Goal: Ask a question

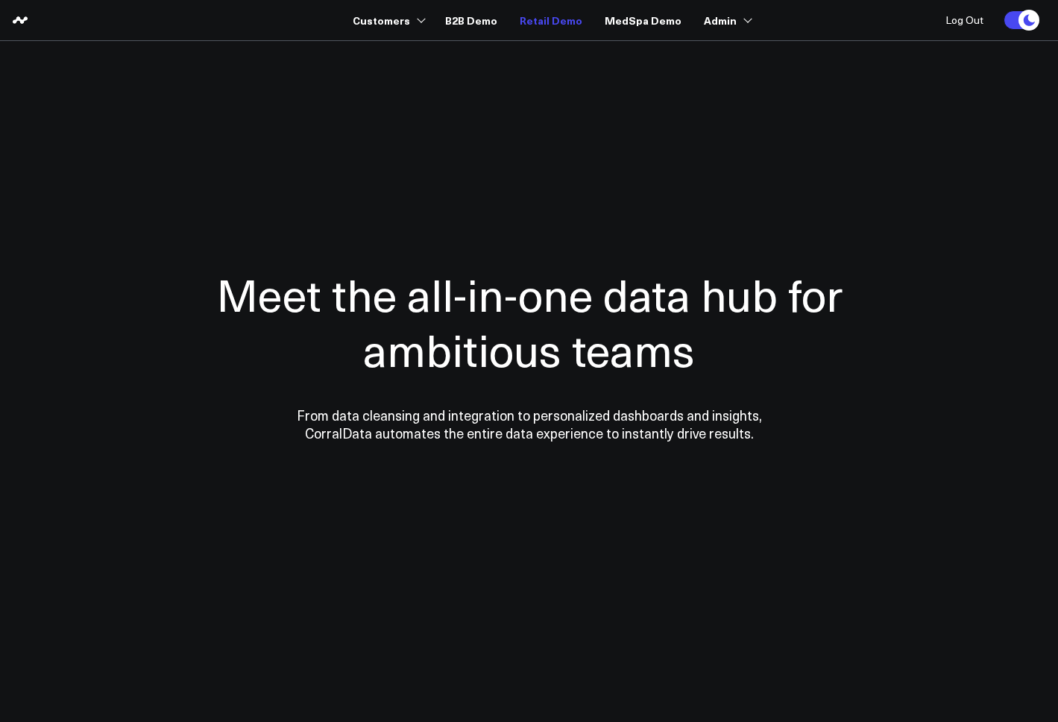
click at [561, 17] on link "Retail Demo" at bounding box center [551, 20] width 63 height 27
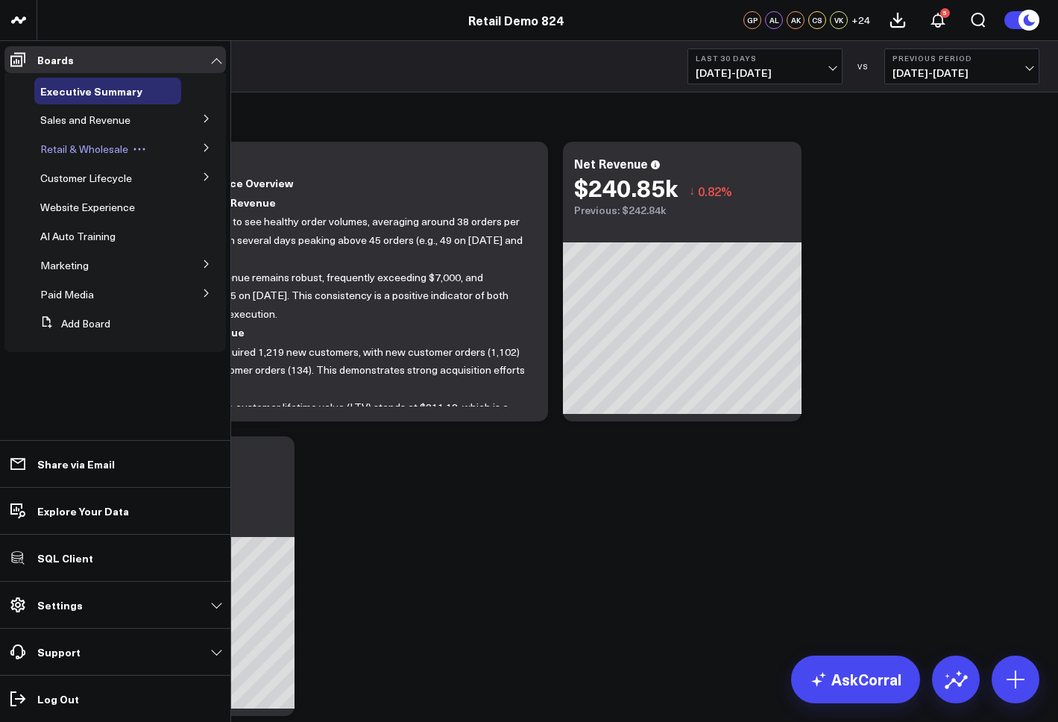
click at [92, 152] on span "Retail & Wholesale" at bounding box center [84, 149] width 88 height 14
click at [207, 150] on icon at bounding box center [206, 147] width 9 height 9
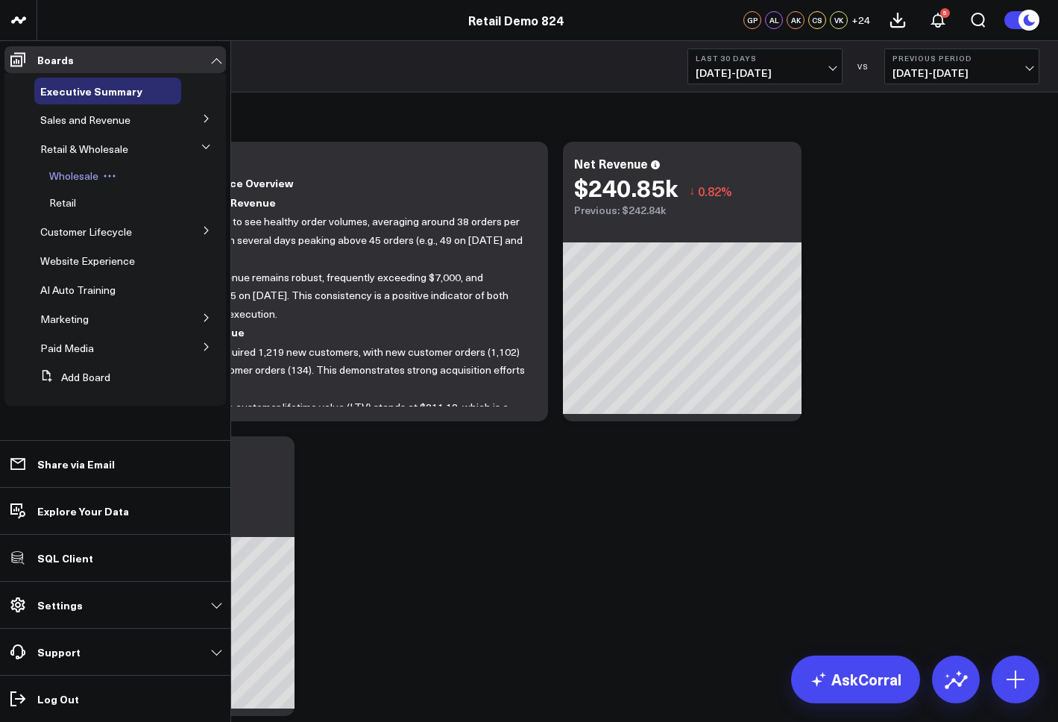
click at [68, 180] on span "Wholesale" at bounding box center [73, 176] width 49 height 14
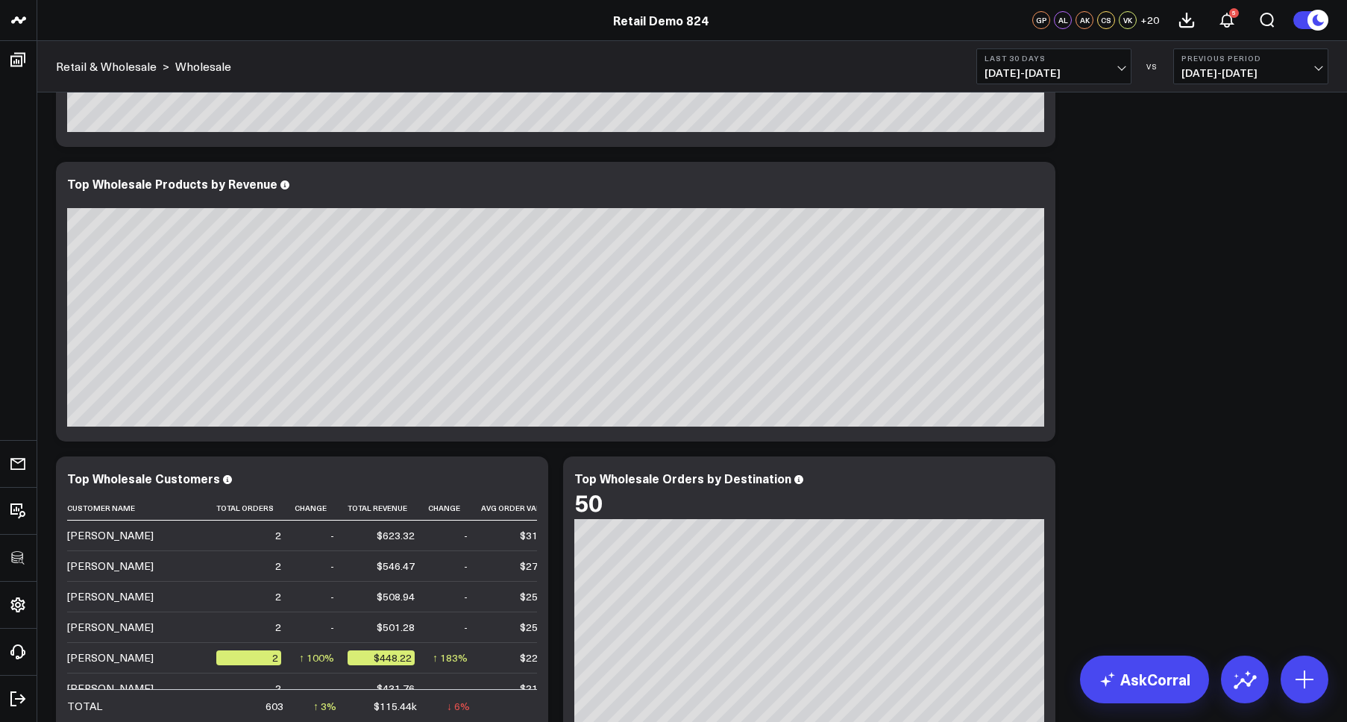
scroll to position [1172, 0]
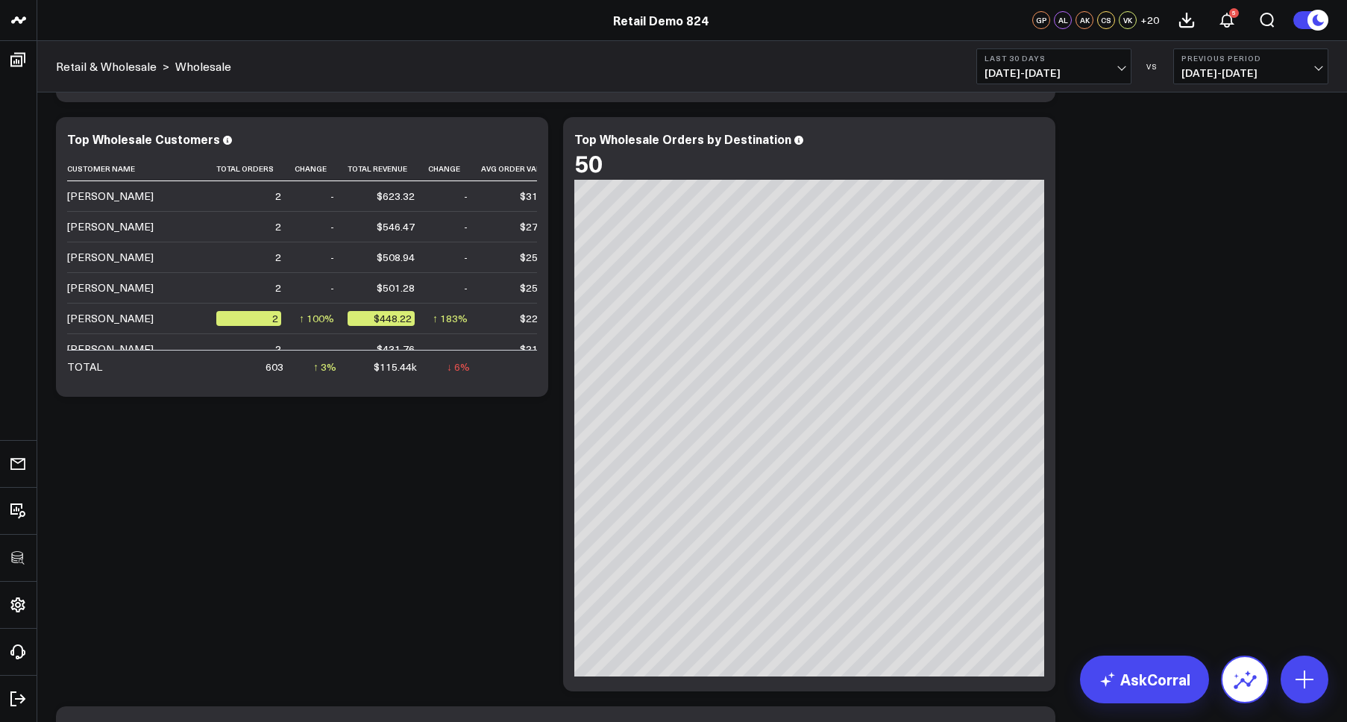
click at [1057, 680] on icon at bounding box center [1244, 679] width 24 height 24
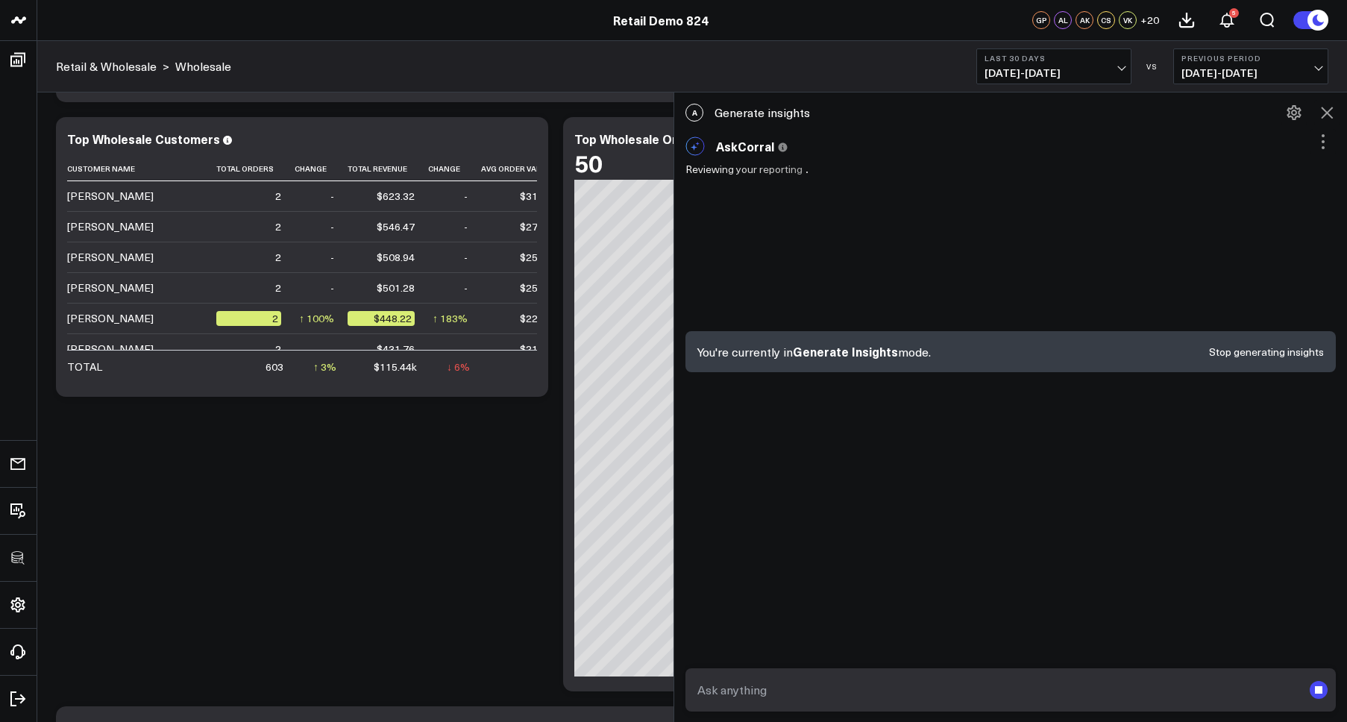
click at [1057, 100] on button at bounding box center [1326, 112] width 25 height 25
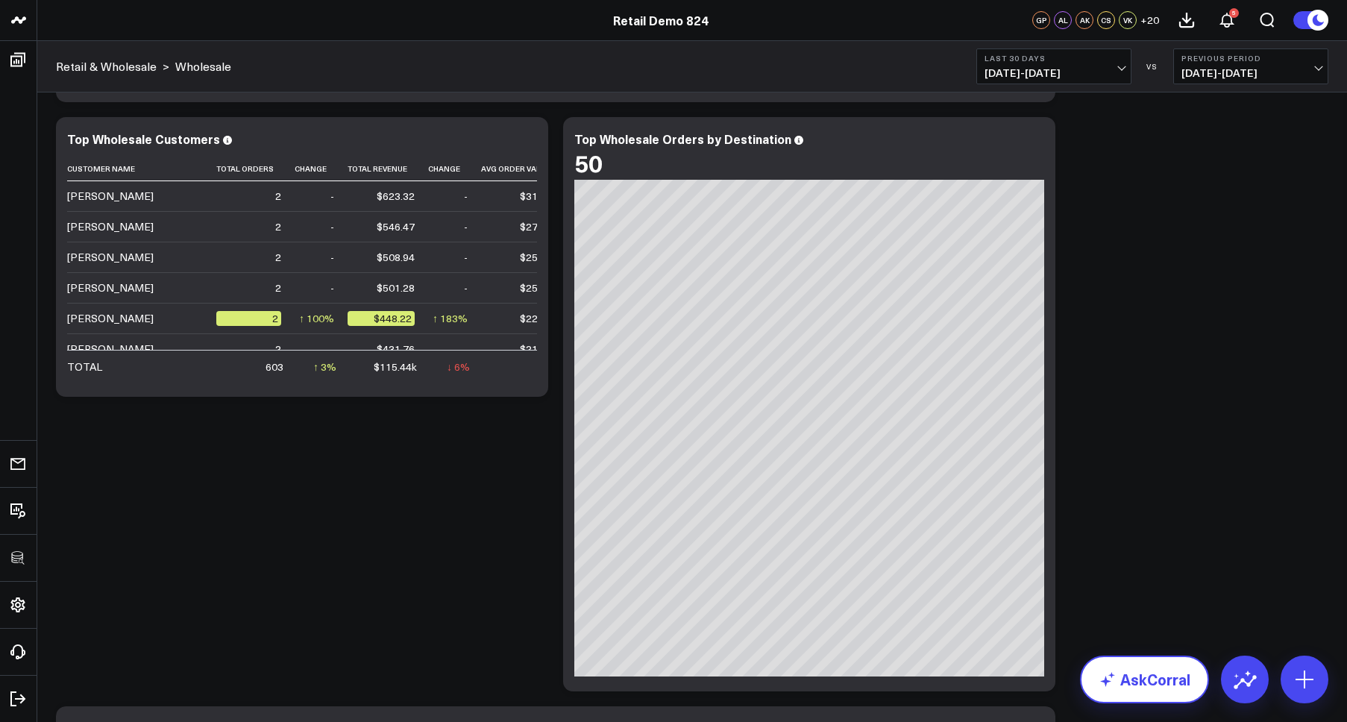
click at [1057, 676] on link "AskCorral" at bounding box center [1144, 679] width 129 height 48
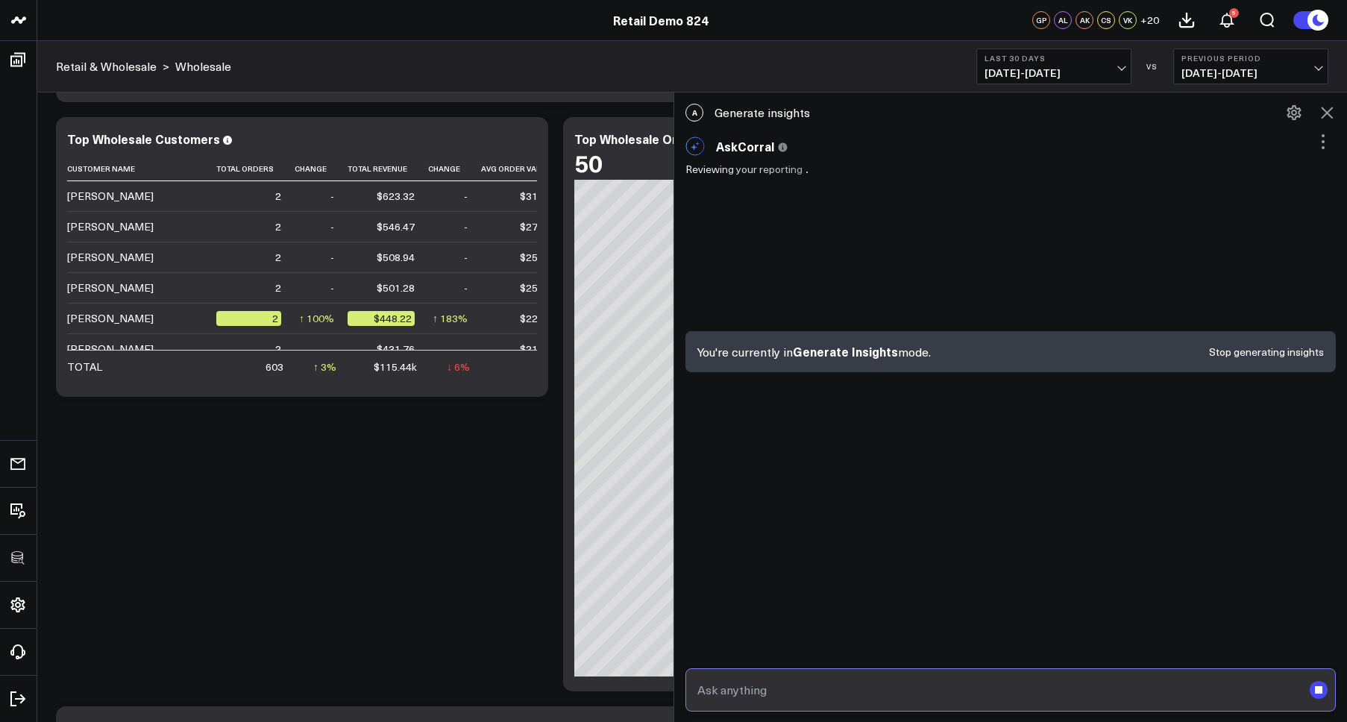
click at [1009, 694] on input "text" at bounding box center [997, 689] width 608 height 27
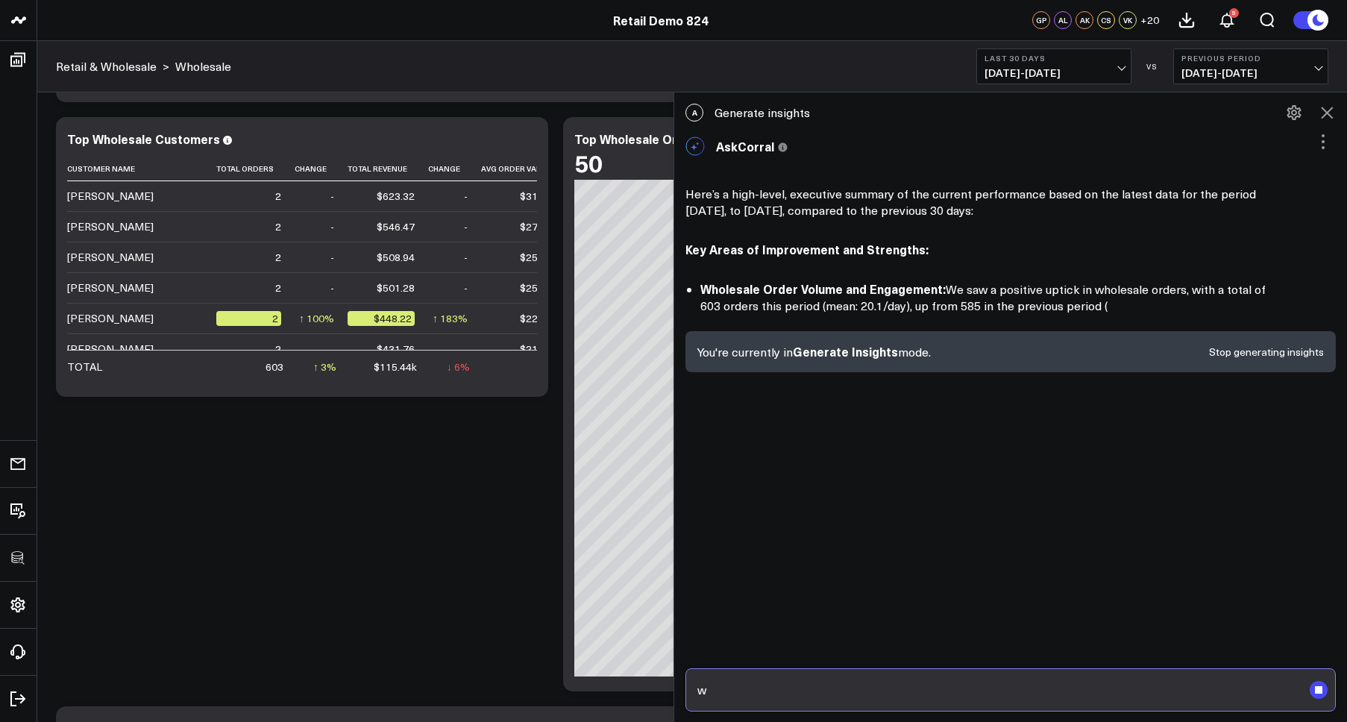
type input "w"
click at [1057, 693] on form "w" at bounding box center [1010, 689] width 650 height 43
click at [1057, 693] on rect "submit" at bounding box center [1317, 689] width 7 height 7
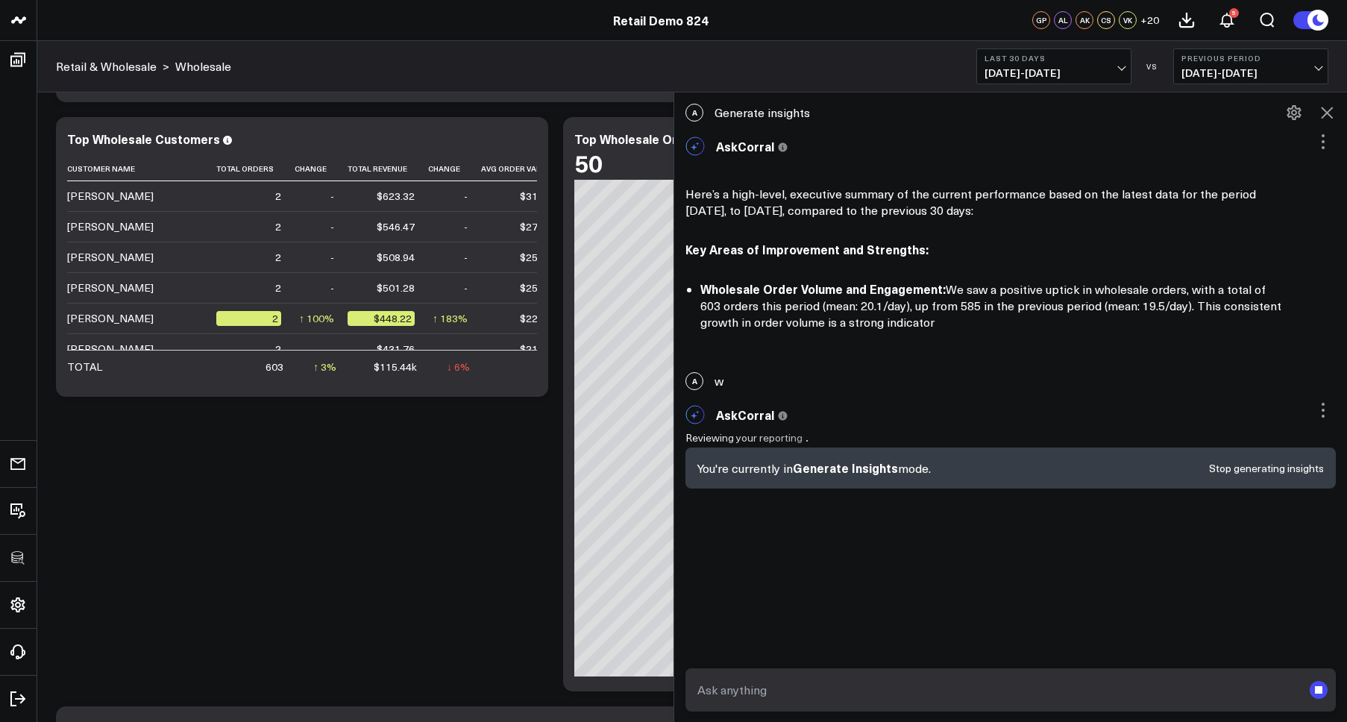
scroll to position [6, 0]
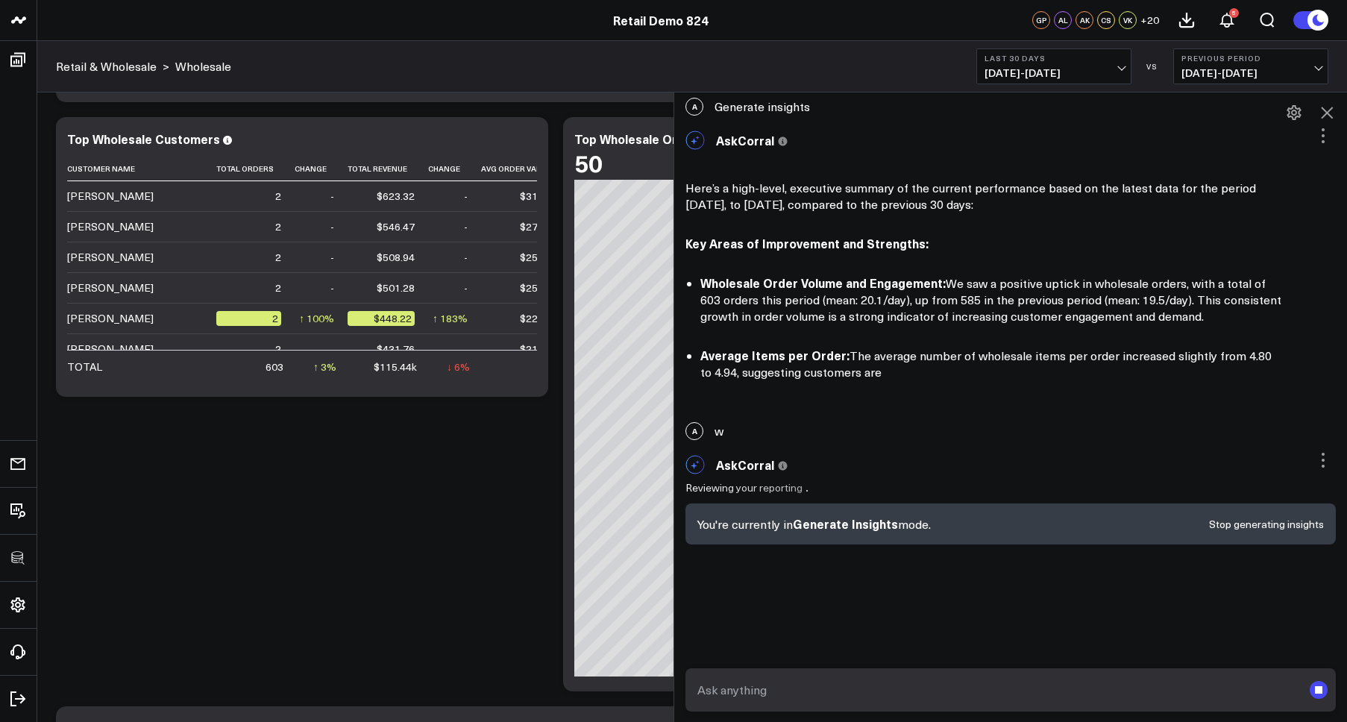
click at [1057, 508] on div "You're currently in Generate Insights mode. Stop generating insights" at bounding box center [1010, 523] width 650 height 41
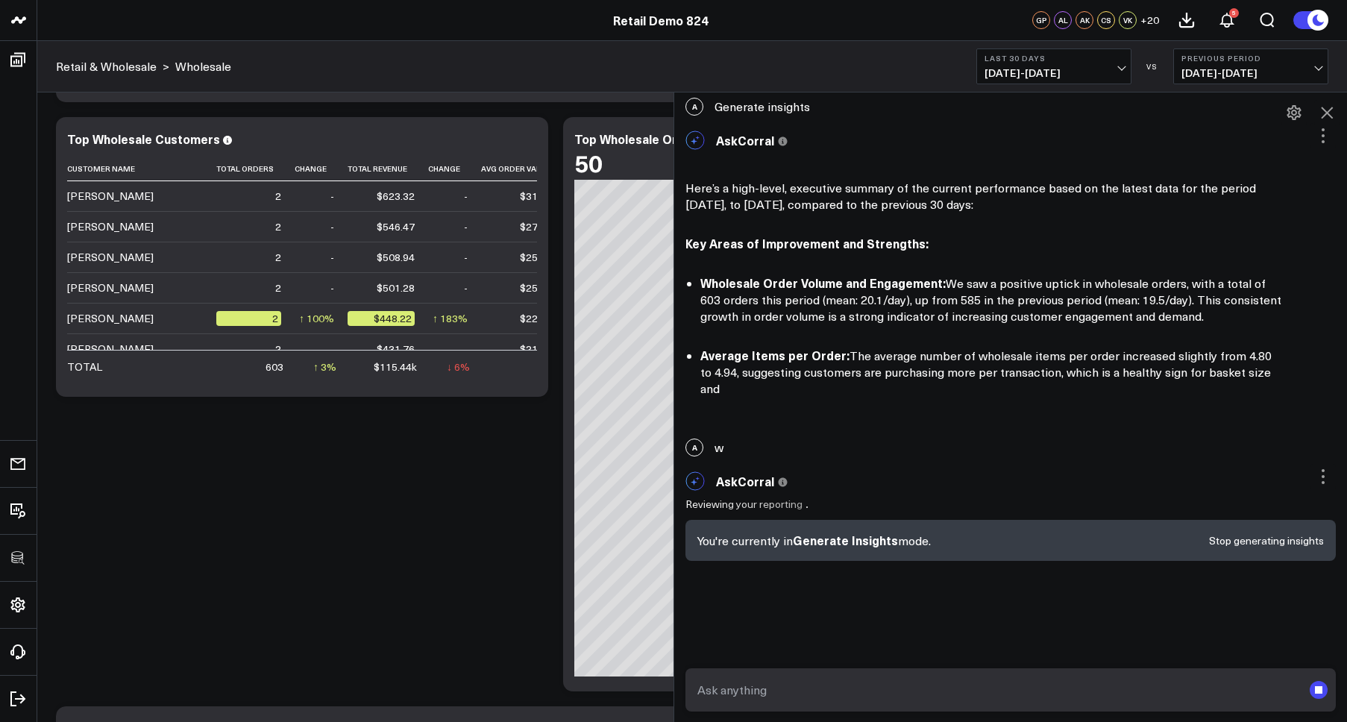
click at [1057, 535] on div "A Generate insights AskCorral This feature is experimental, yet powerful. Alway…" at bounding box center [1010, 407] width 673 height 630
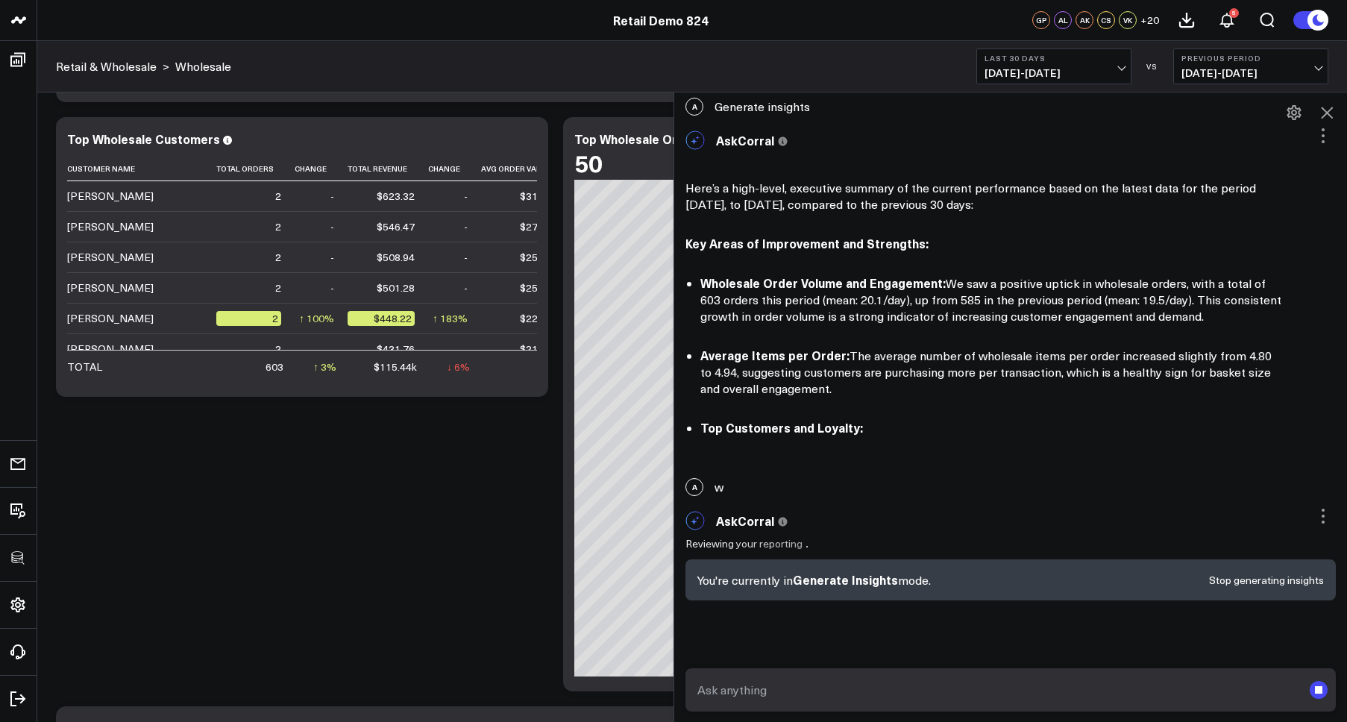
drag, startPoint x: 1250, startPoint y: 535, endPoint x: 1253, endPoint y: 611, distance: 76.1
click at [1057, 538] on div "AskCorral This feature is experimental, yet powerful. Always check your answers…" at bounding box center [1010, 526] width 673 height 46
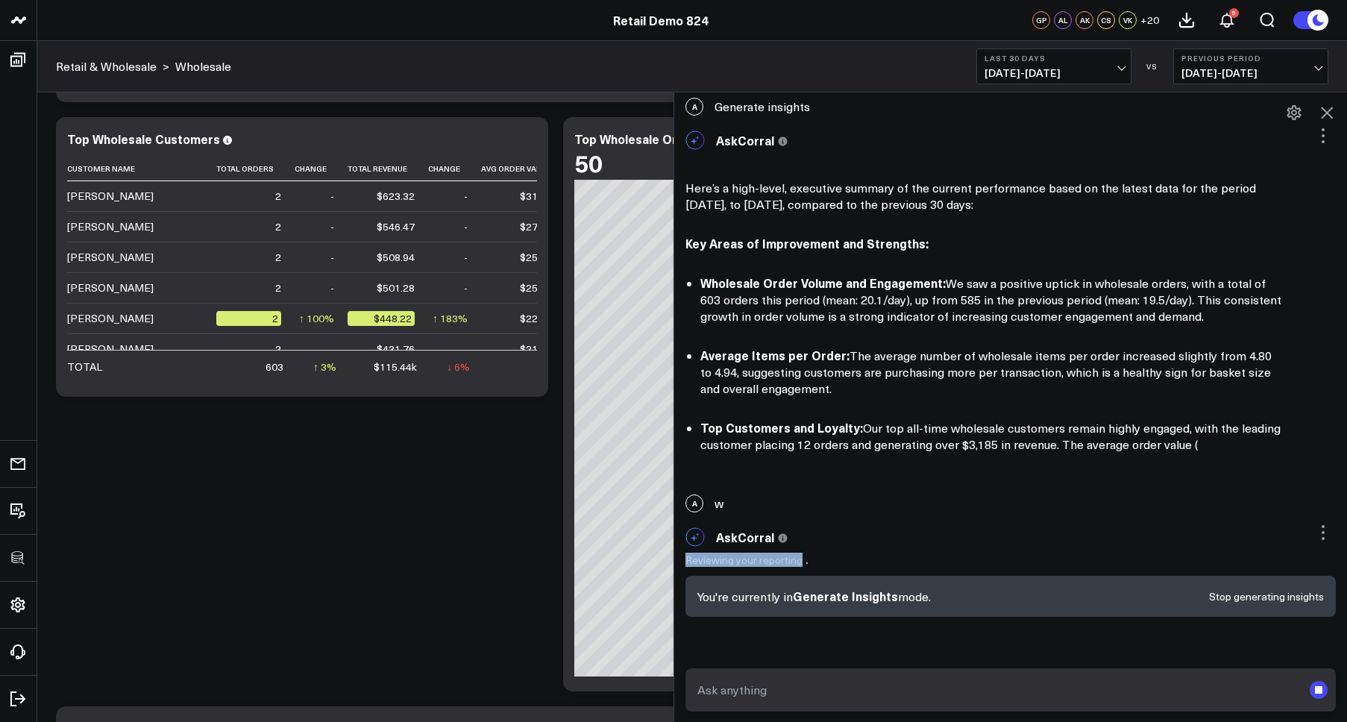
click at [1057, 596] on div "You're currently in Generate Insights mode. Stop generating insights" at bounding box center [1010, 596] width 650 height 41
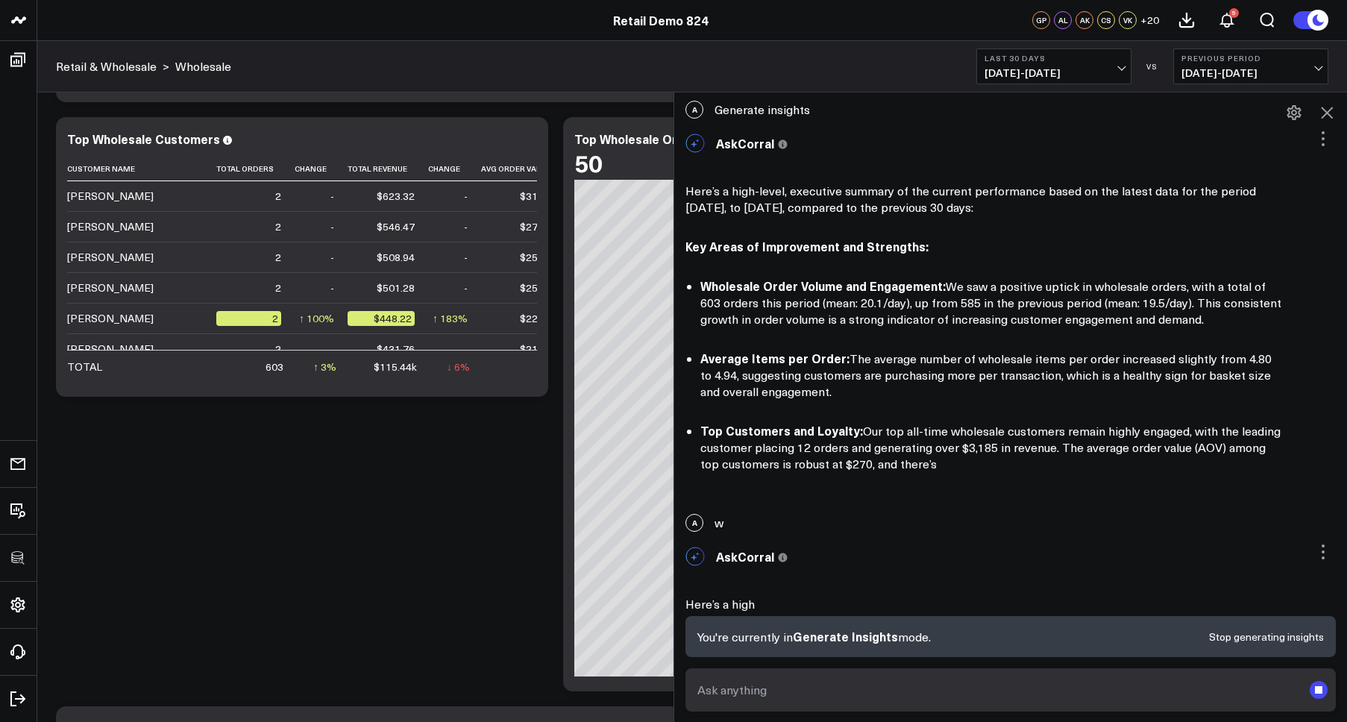
scroll to position [0, 0]
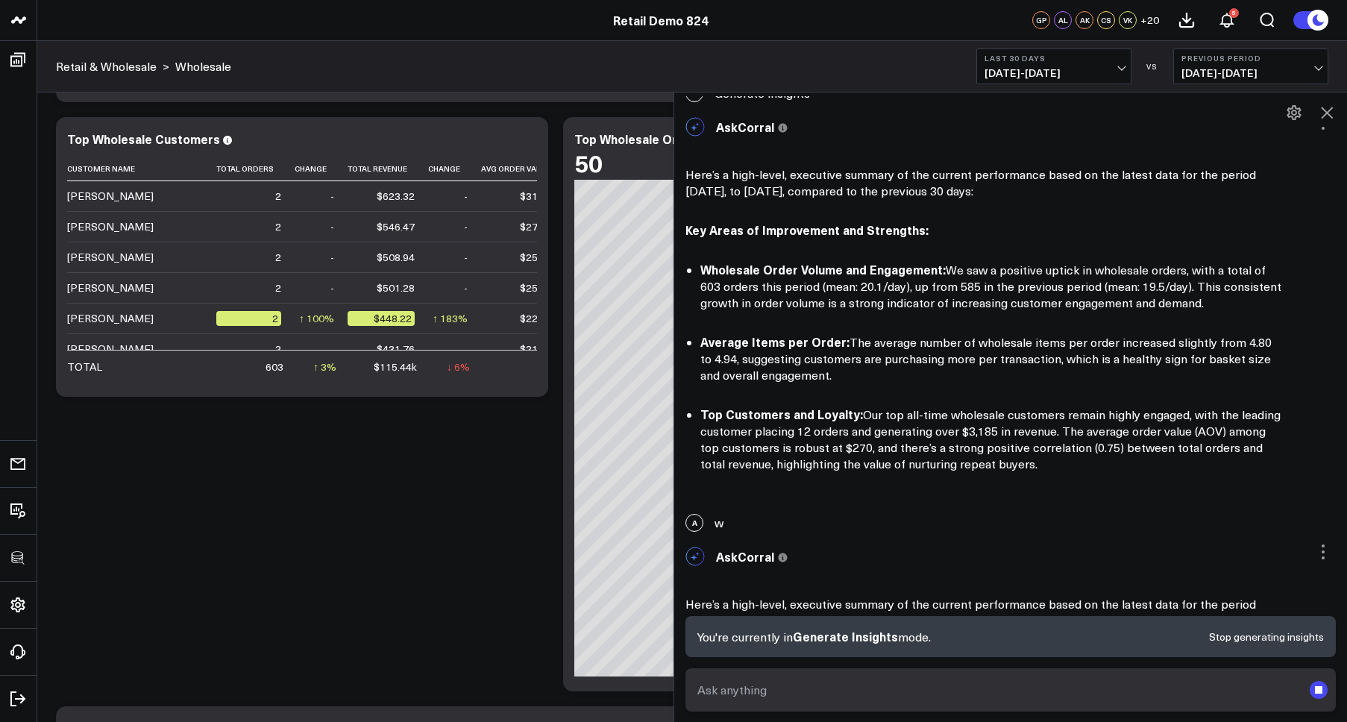
click at [1057, 696] on rect "submit" at bounding box center [1318, 690] width 18 height 18
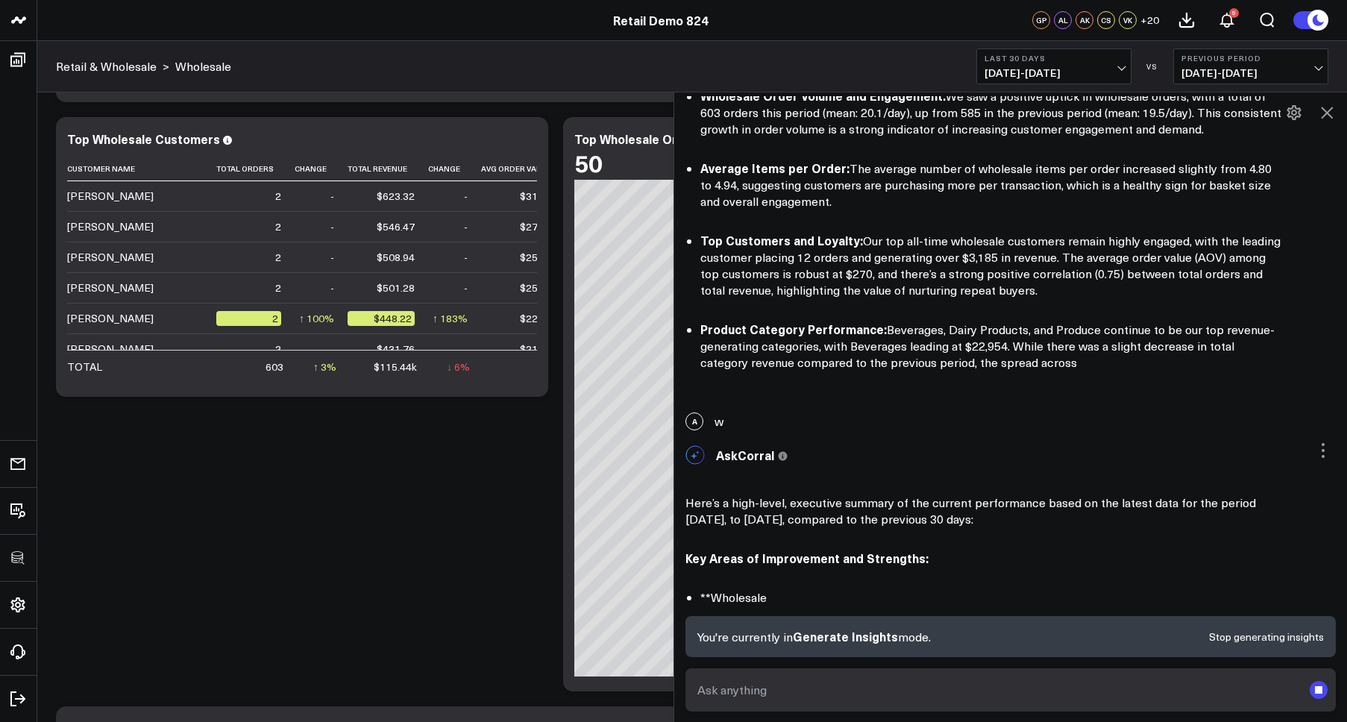
click at [1057, 637] on button "Stop generating insights" at bounding box center [1266, 637] width 115 height 10
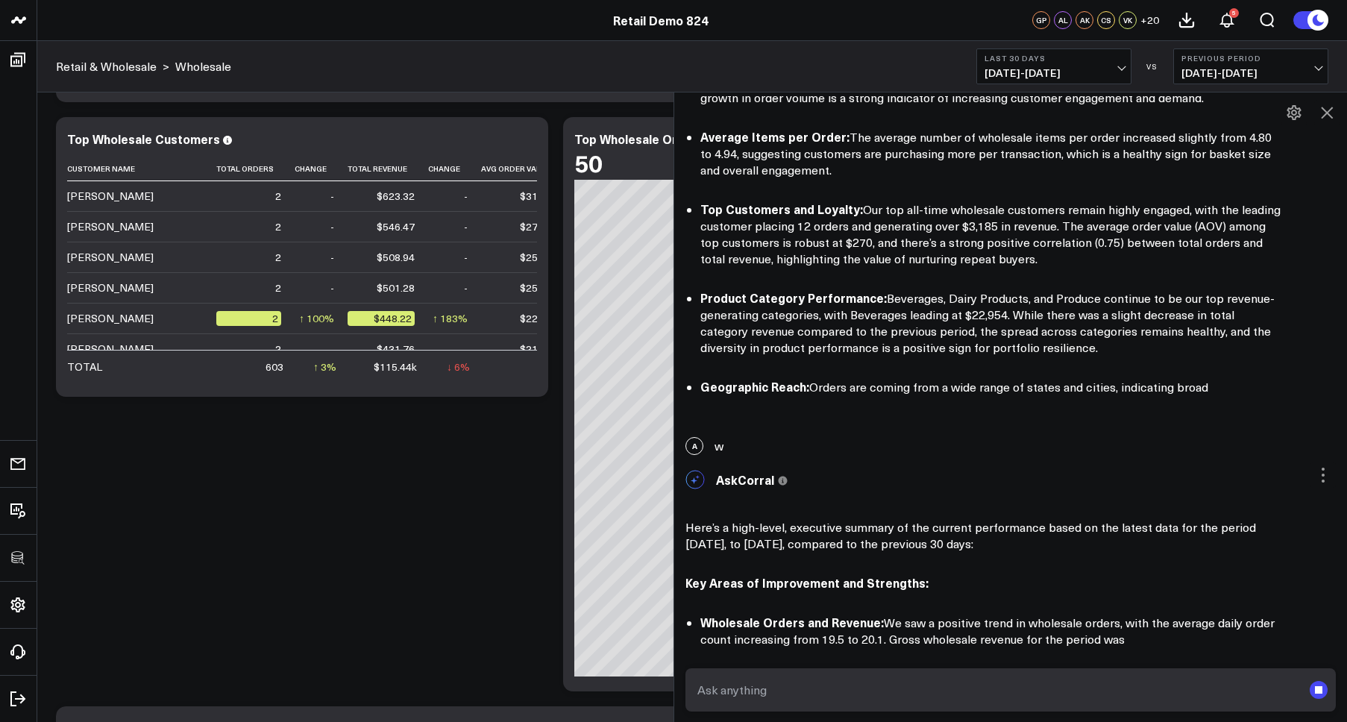
click at [1057, 688] on rect "submit" at bounding box center [1317, 689] width 7 height 7
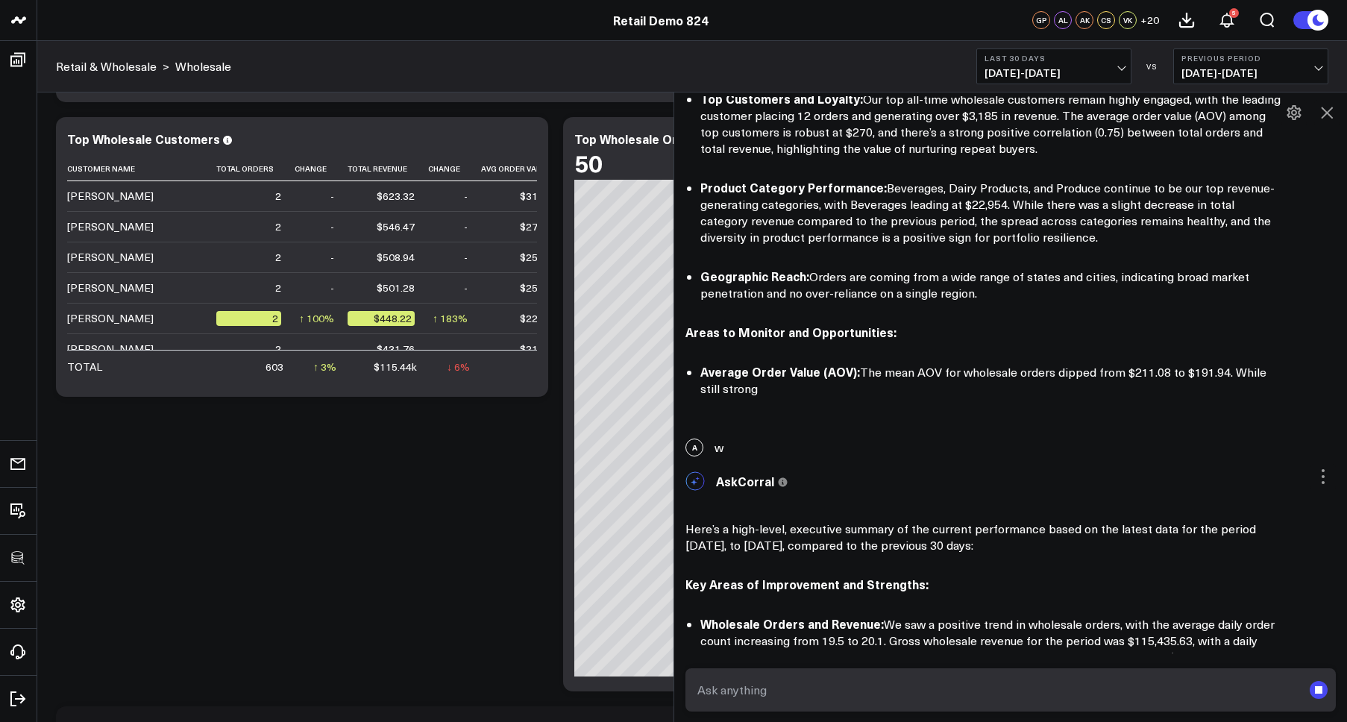
scroll to position [1533, 0]
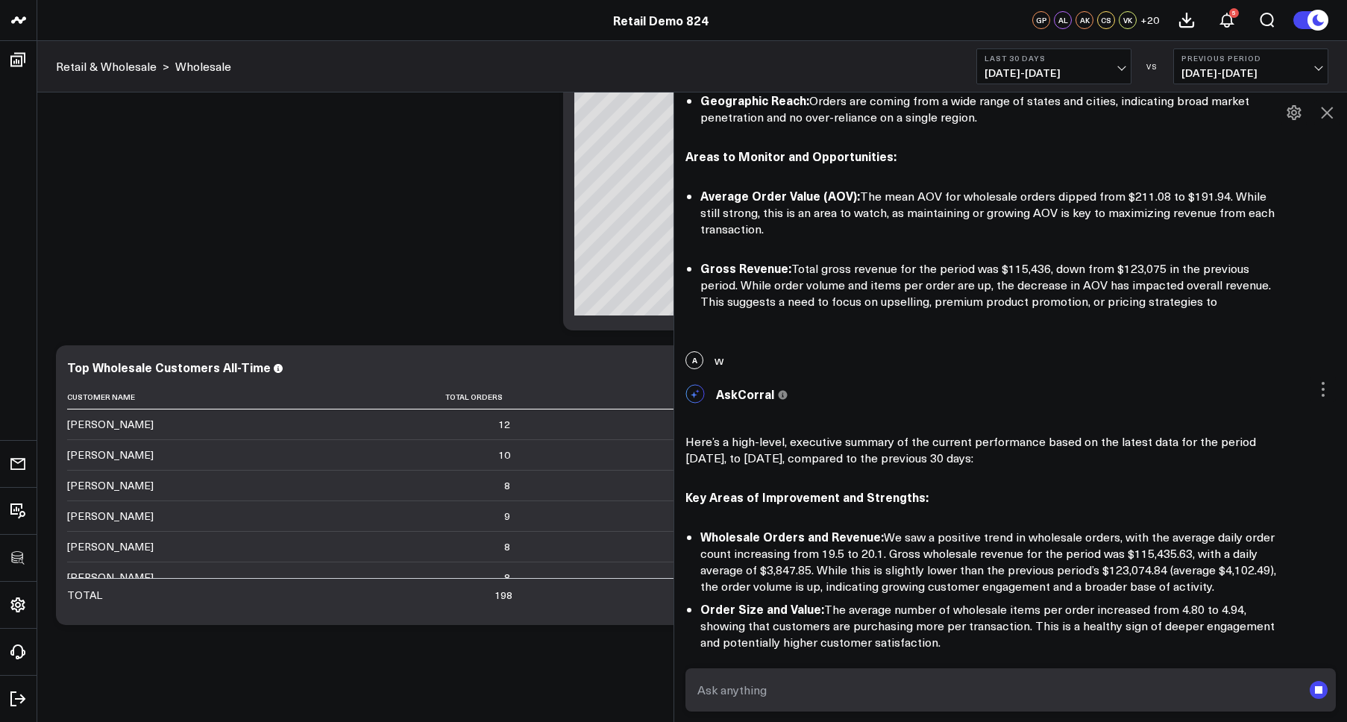
click at [1057, 693] on rect "submit" at bounding box center [1318, 690] width 18 height 18
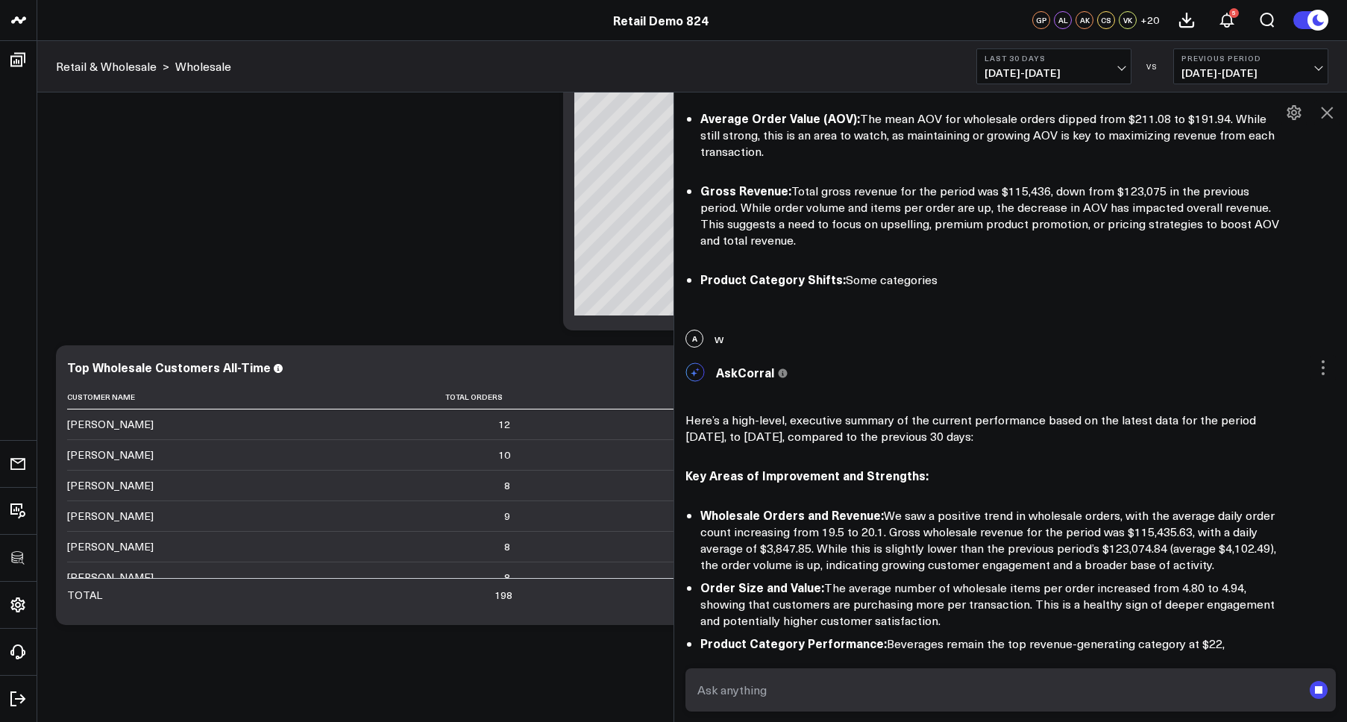
click at [1057, 693] on rect "submit" at bounding box center [1318, 690] width 18 height 18
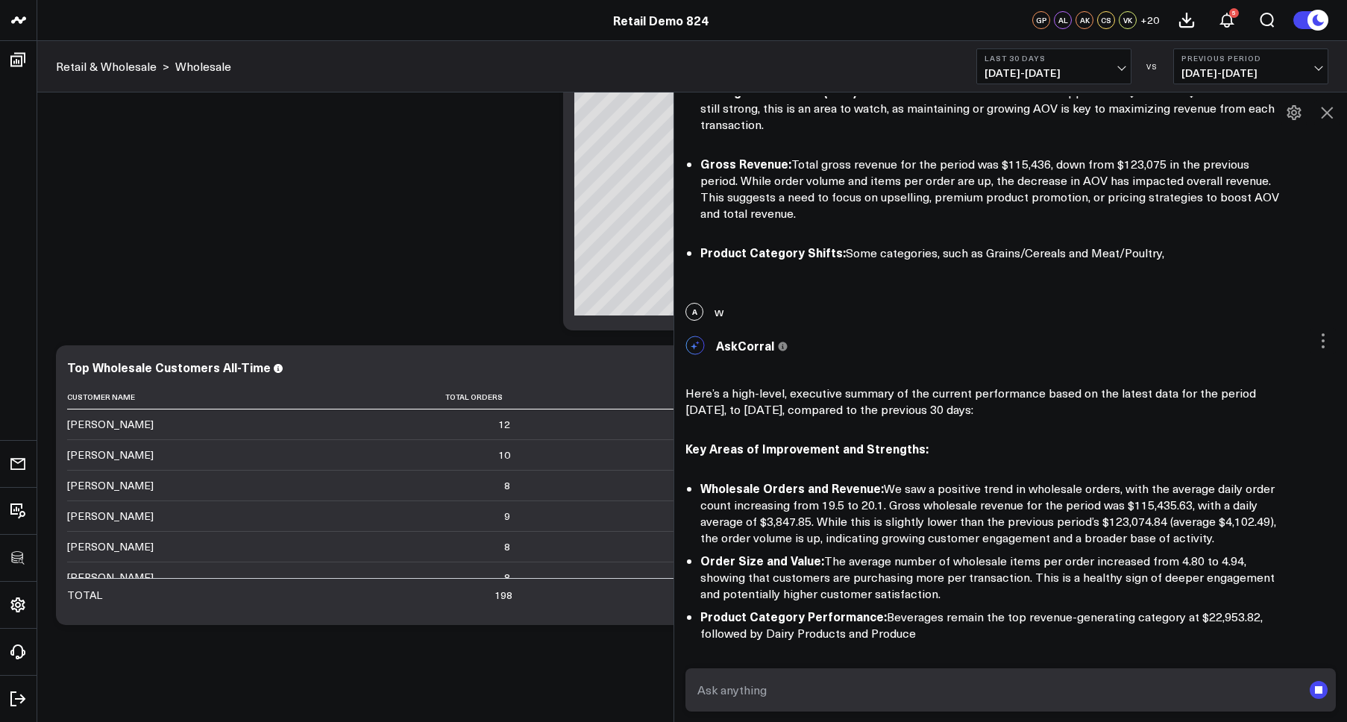
click at [1057, 693] on rect "submit" at bounding box center [1318, 690] width 18 height 18
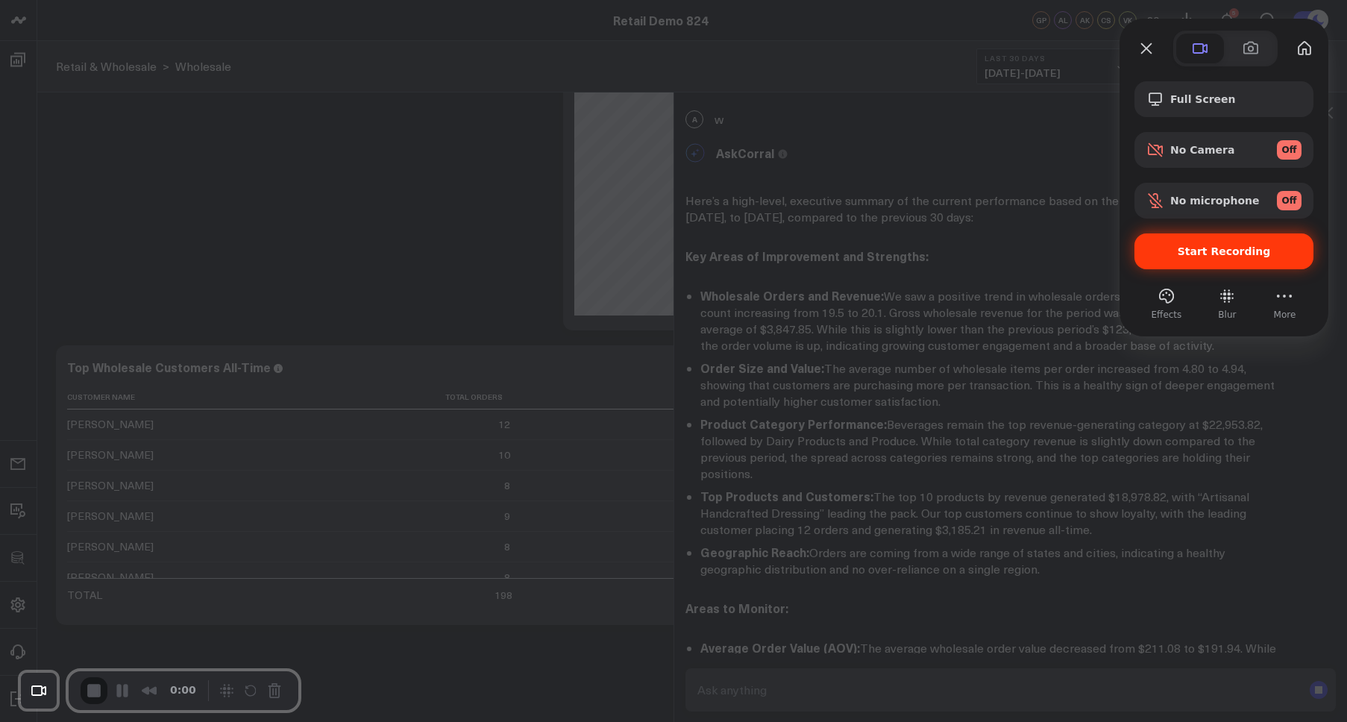
click at [1057, 264] on div "Start Recording" at bounding box center [1223, 251] width 179 height 36
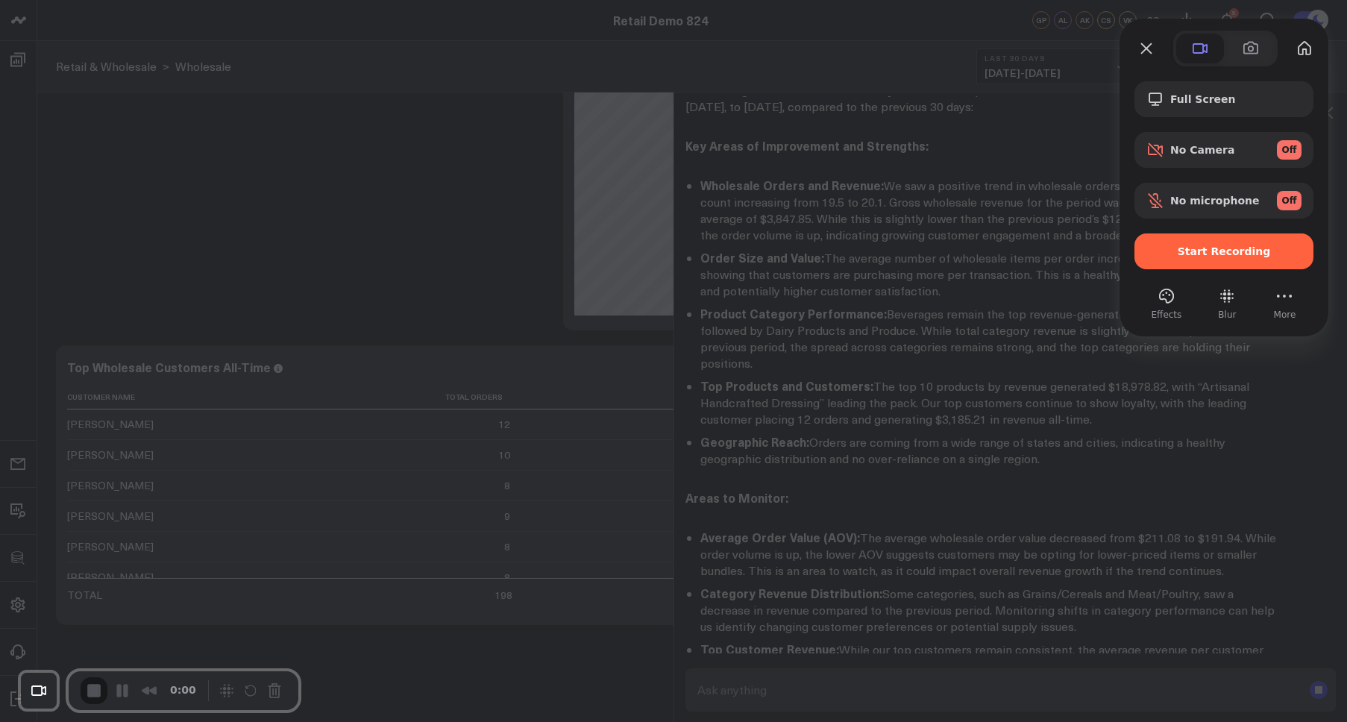
click at [1057, 48] on button "Close" at bounding box center [1146, 49] width 24 height 24
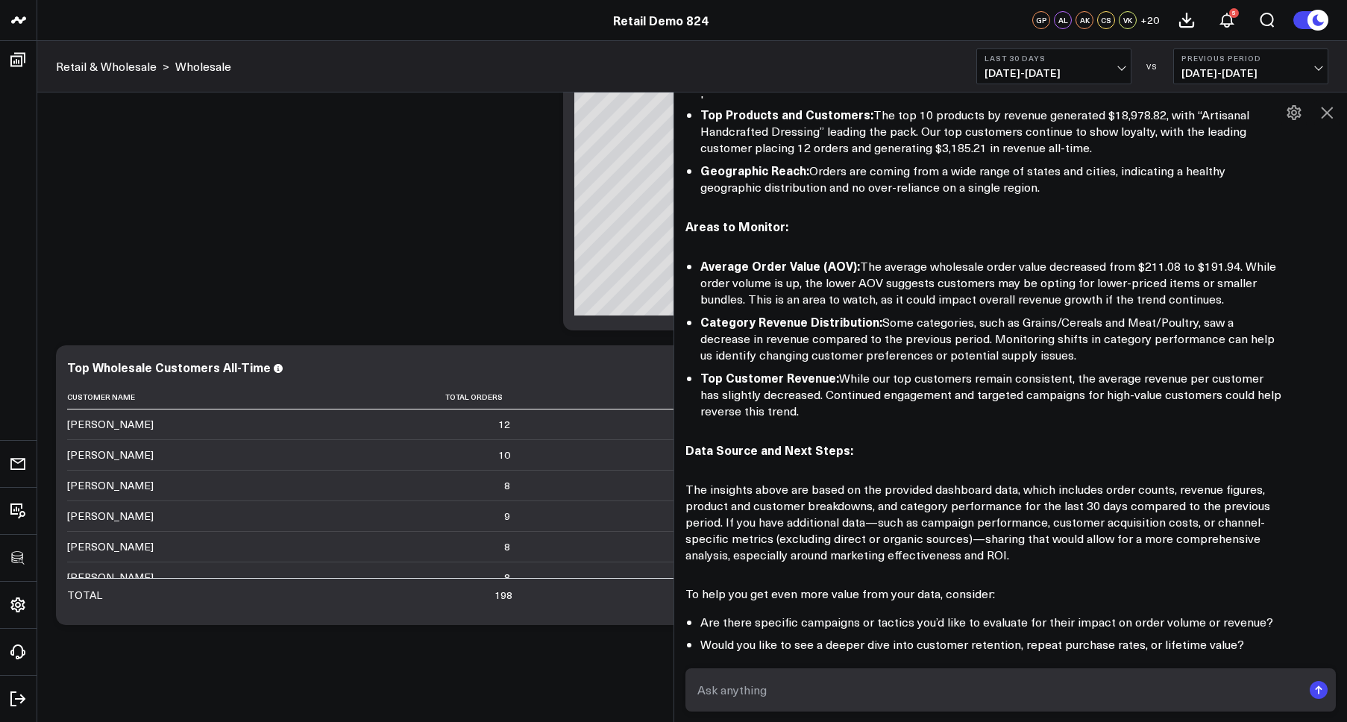
scroll to position [1637, 0]
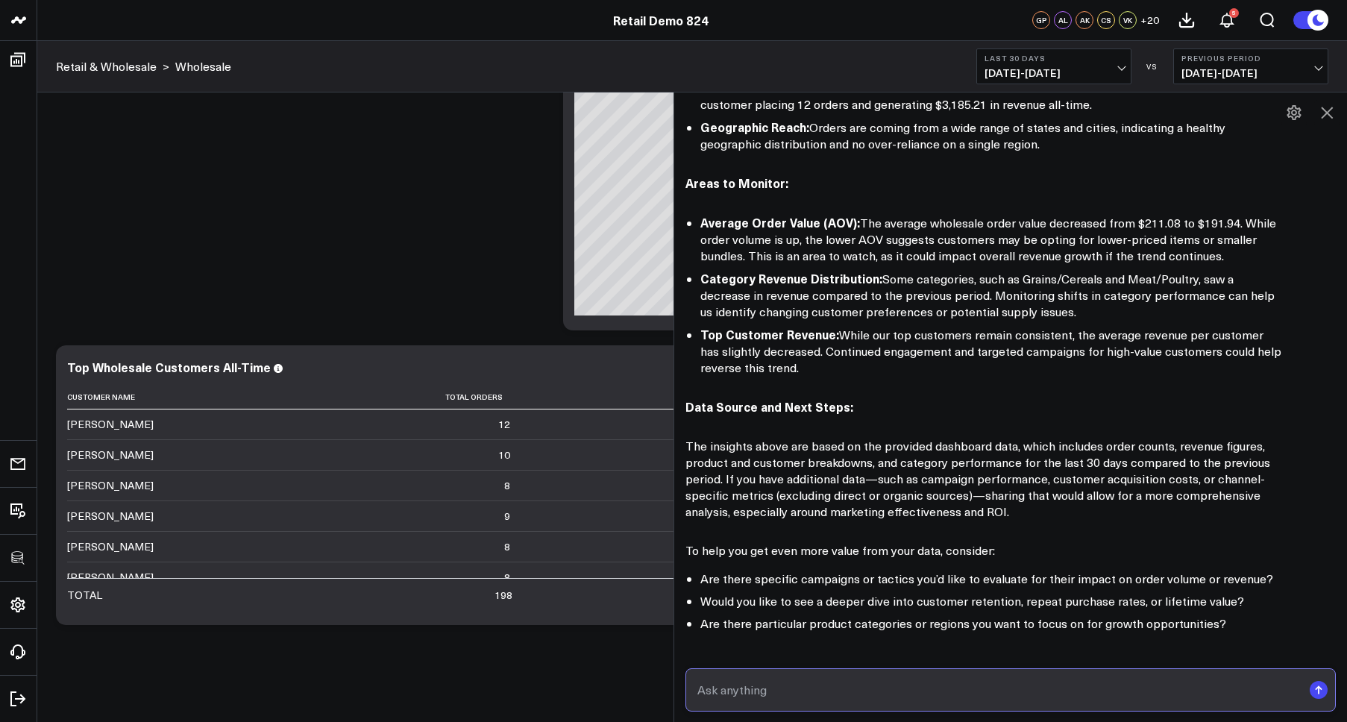
click at [841, 695] on input "text" at bounding box center [997, 689] width 608 height 27
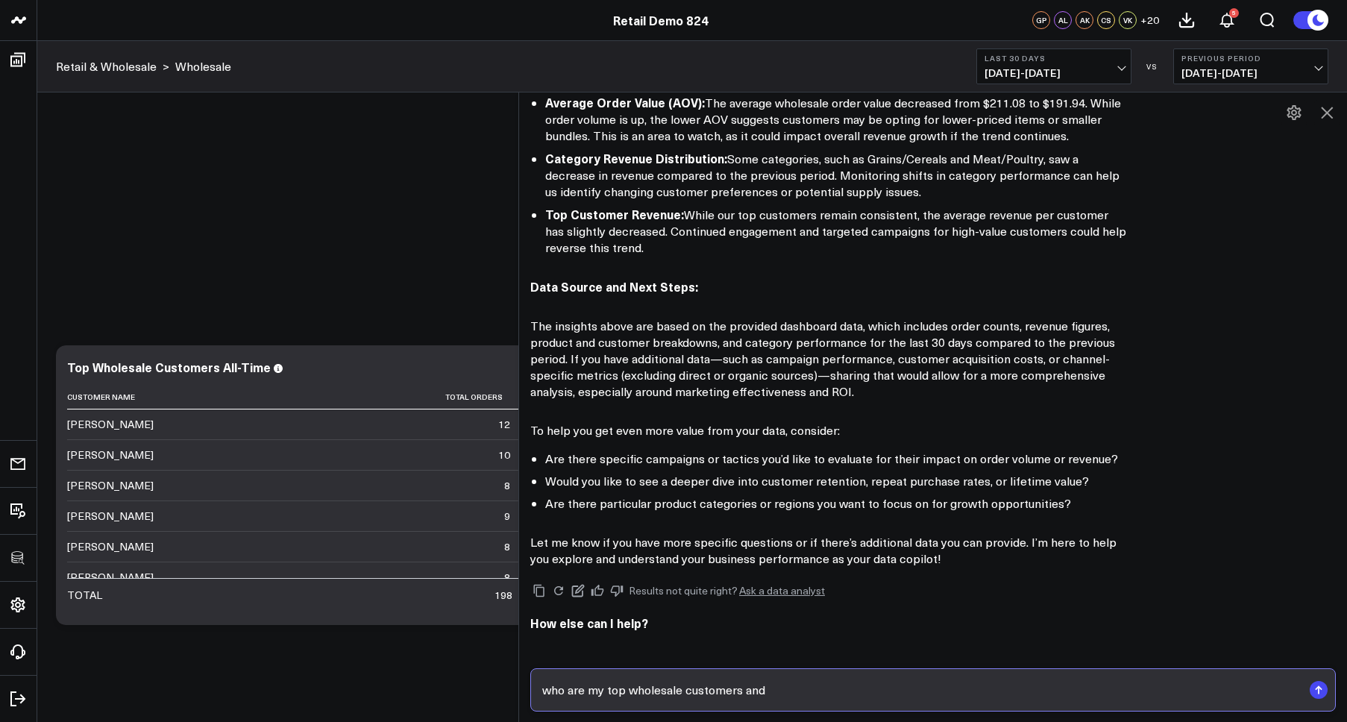
scroll to position [1723, 0]
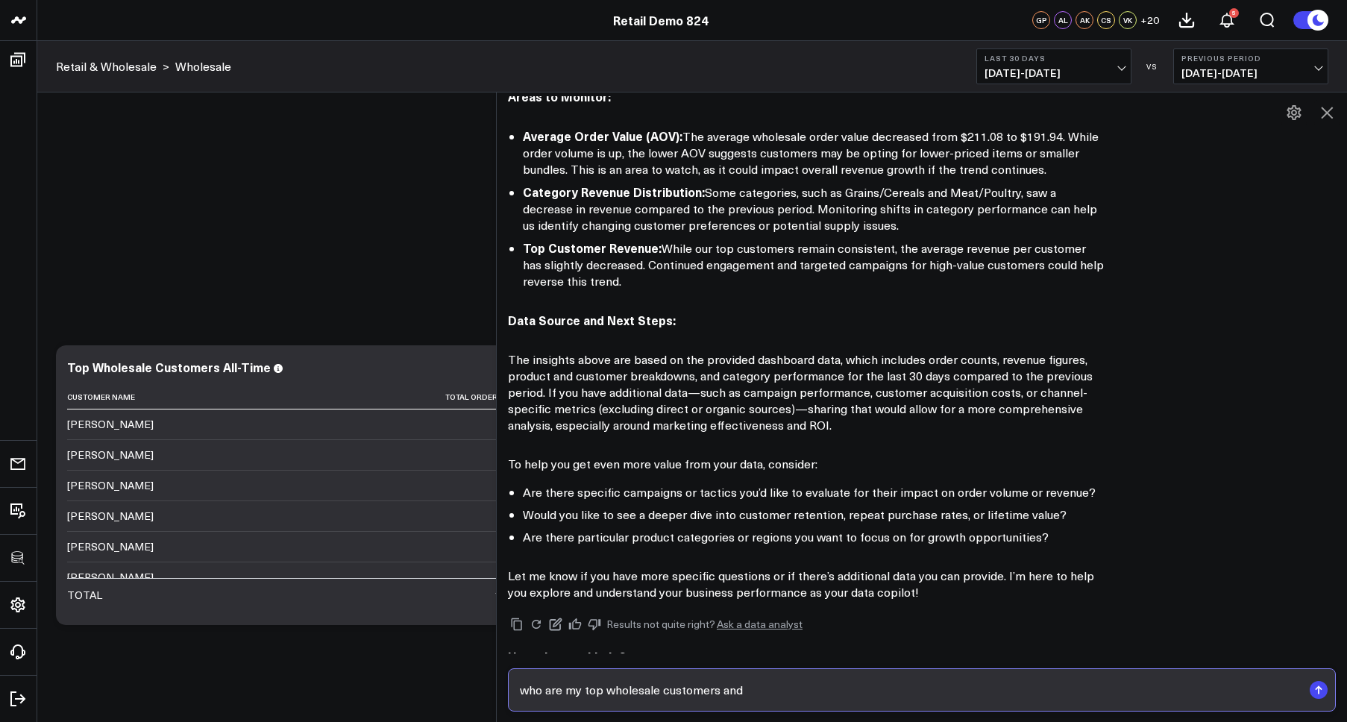
drag, startPoint x: 673, startPoint y: 471, endPoint x: 496, endPoint y: 473, distance: 177.5
click at [496, 473] on div at bounding box center [495, 407] width 7 height 630
type input "who are my top wholesale customers and how have their orders been trending over…"
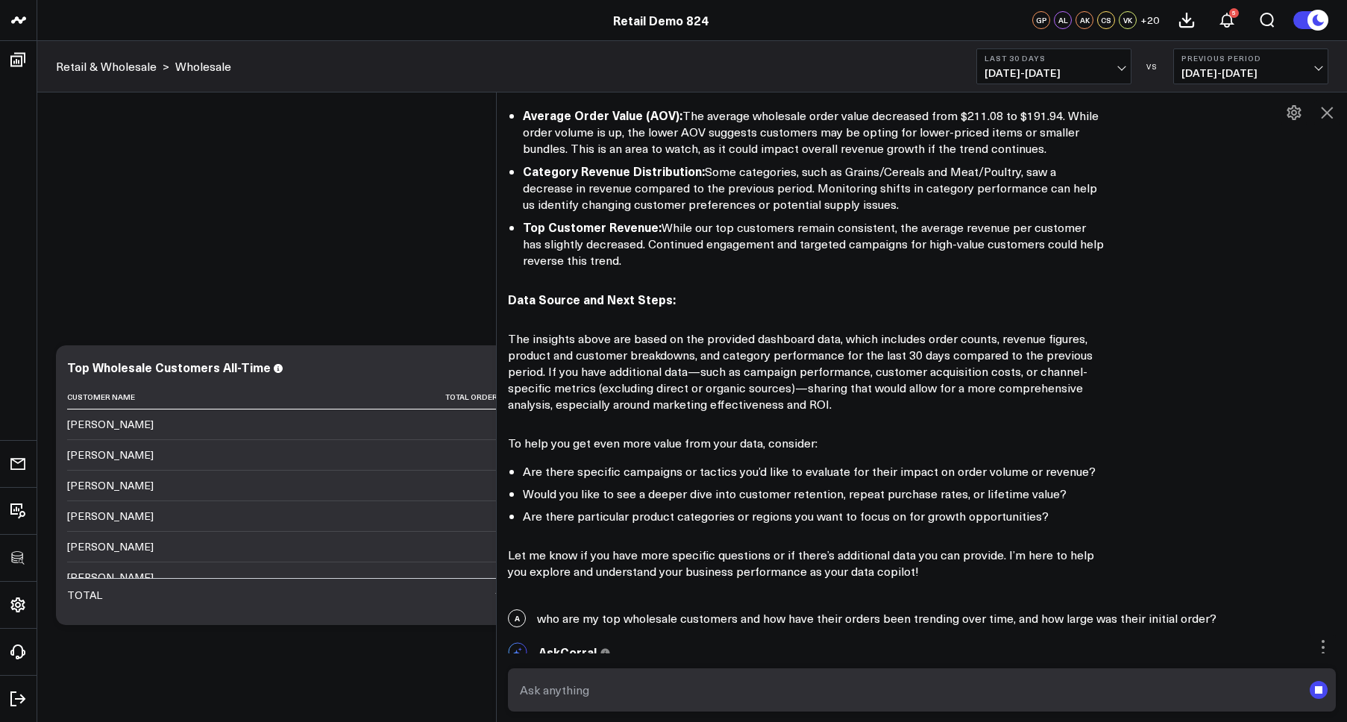
scroll to position [1877, 0]
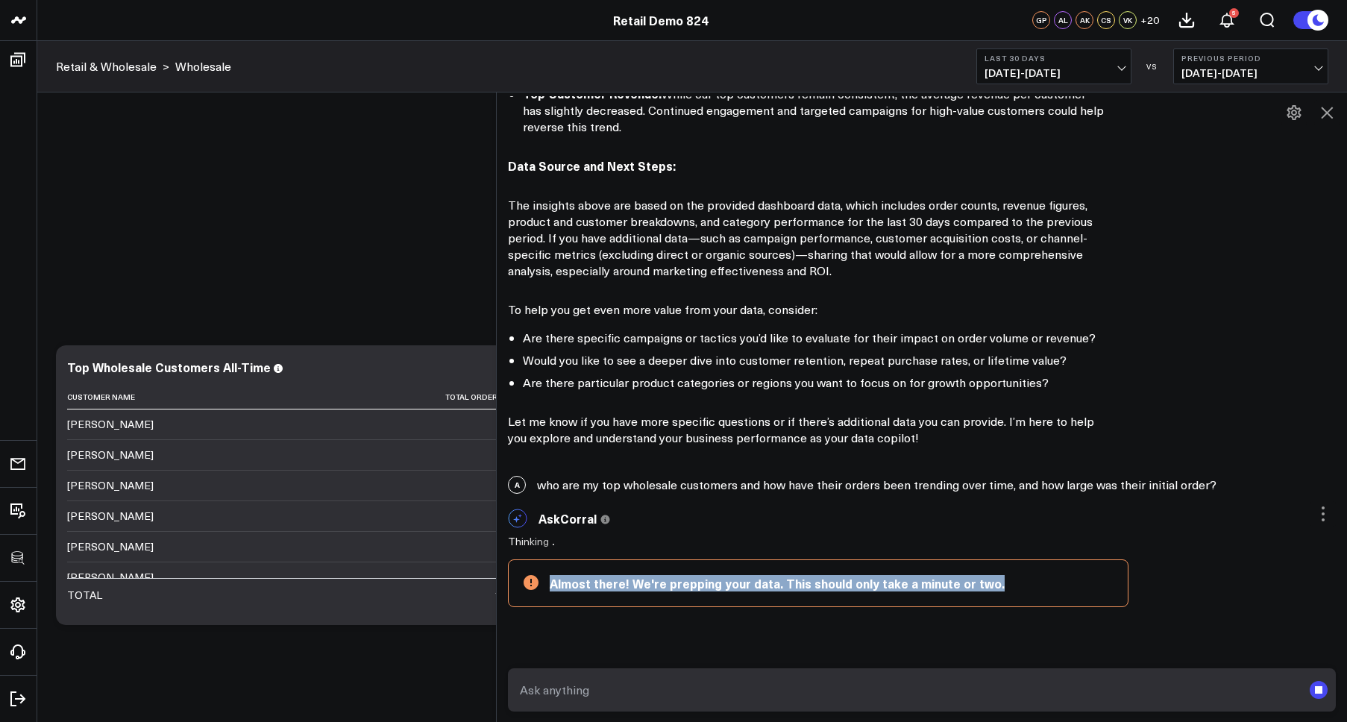
drag, startPoint x: 972, startPoint y: 586, endPoint x: 785, endPoint y: 560, distance: 189.0
click at [721, 583] on div "A Generate insights AskCorral This feature is experimental, yet powerful. Alway…" at bounding box center [922, 374] width 850 height 557
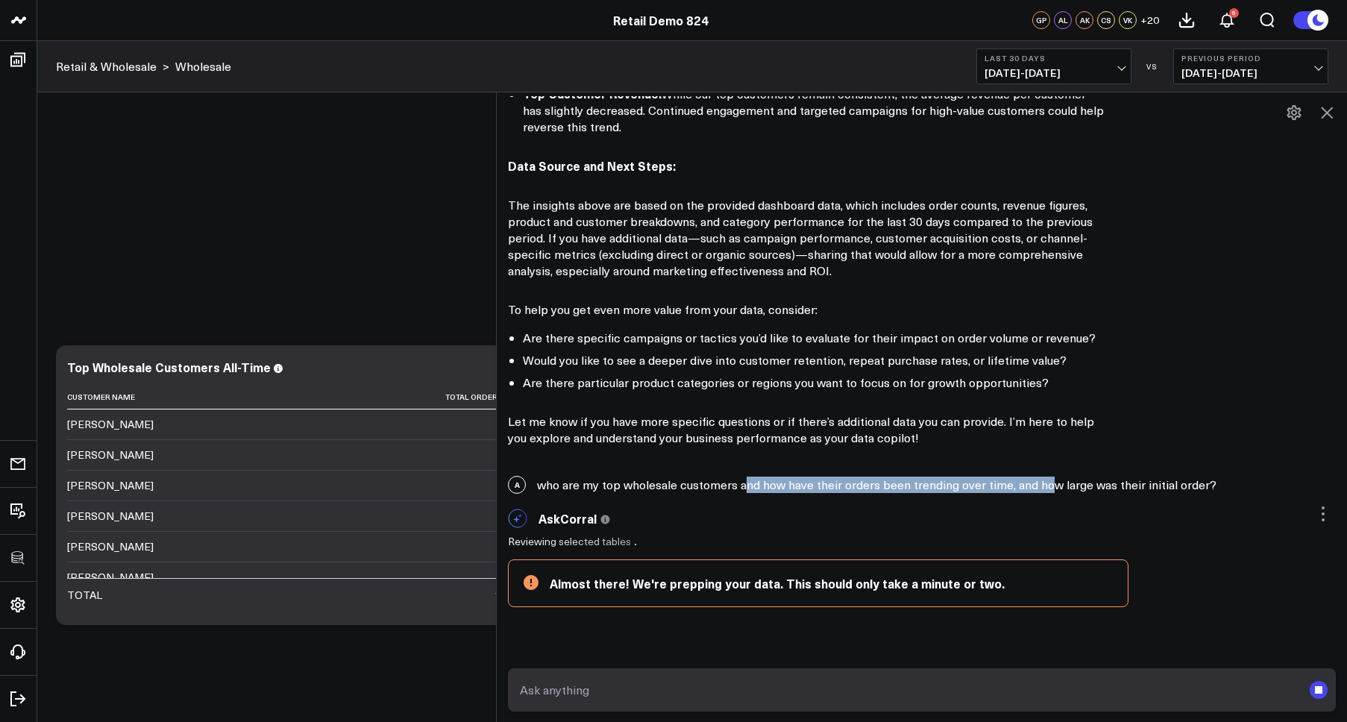
drag, startPoint x: 1047, startPoint y: 453, endPoint x: 989, endPoint y: 443, distance: 58.4
click at [780, 468] on div "A who are my top wholesale customers and how have their orders been trending ov…" at bounding box center [922, 484] width 850 height 33
click at [1057, 468] on div "A who are my top wholesale customers and how have their orders been trending ov…" at bounding box center [922, 484] width 850 height 33
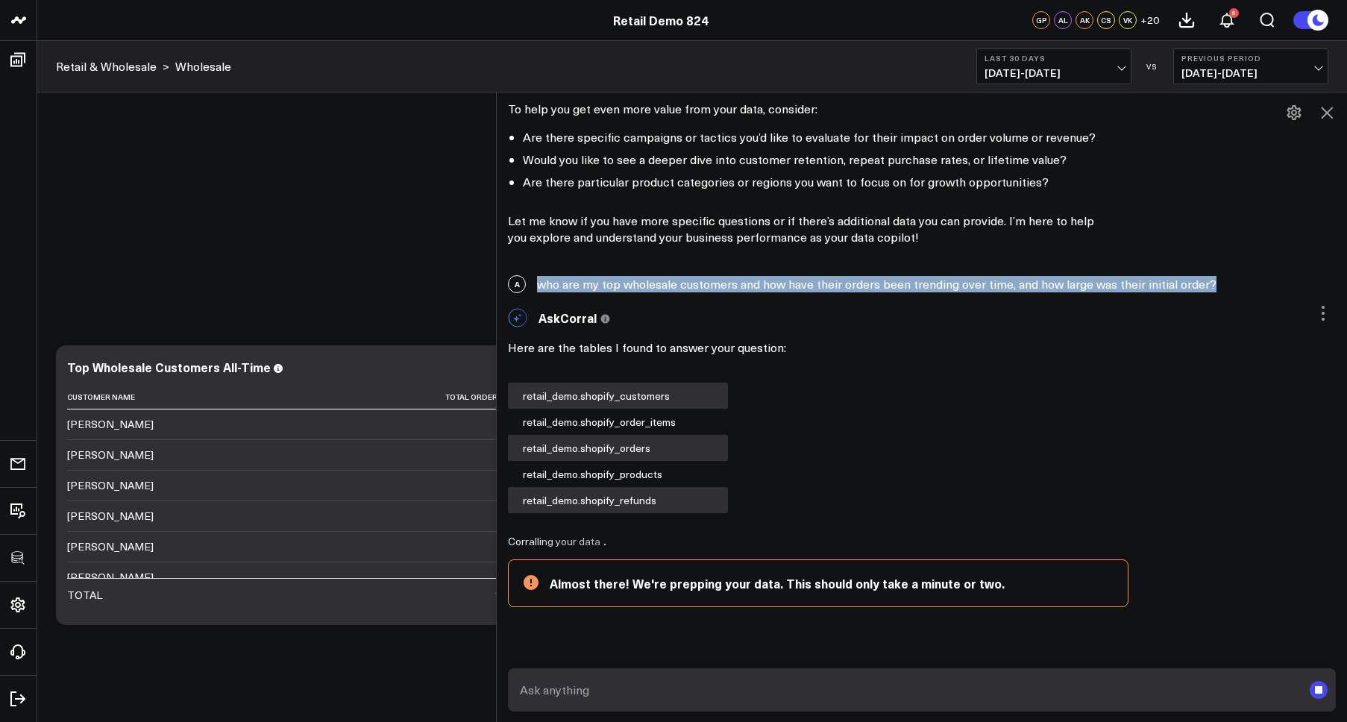
drag, startPoint x: 1184, startPoint y: 250, endPoint x: 1129, endPoint y: 253, distance: 55.3
click at [1057, 268] on div "A who are my top wholesale customers and how have their orders been trending ov…" at bounding box center [922, 284] width 850 height 33
copy div "who are my top wholesale customers and how have their orders been trending over…"
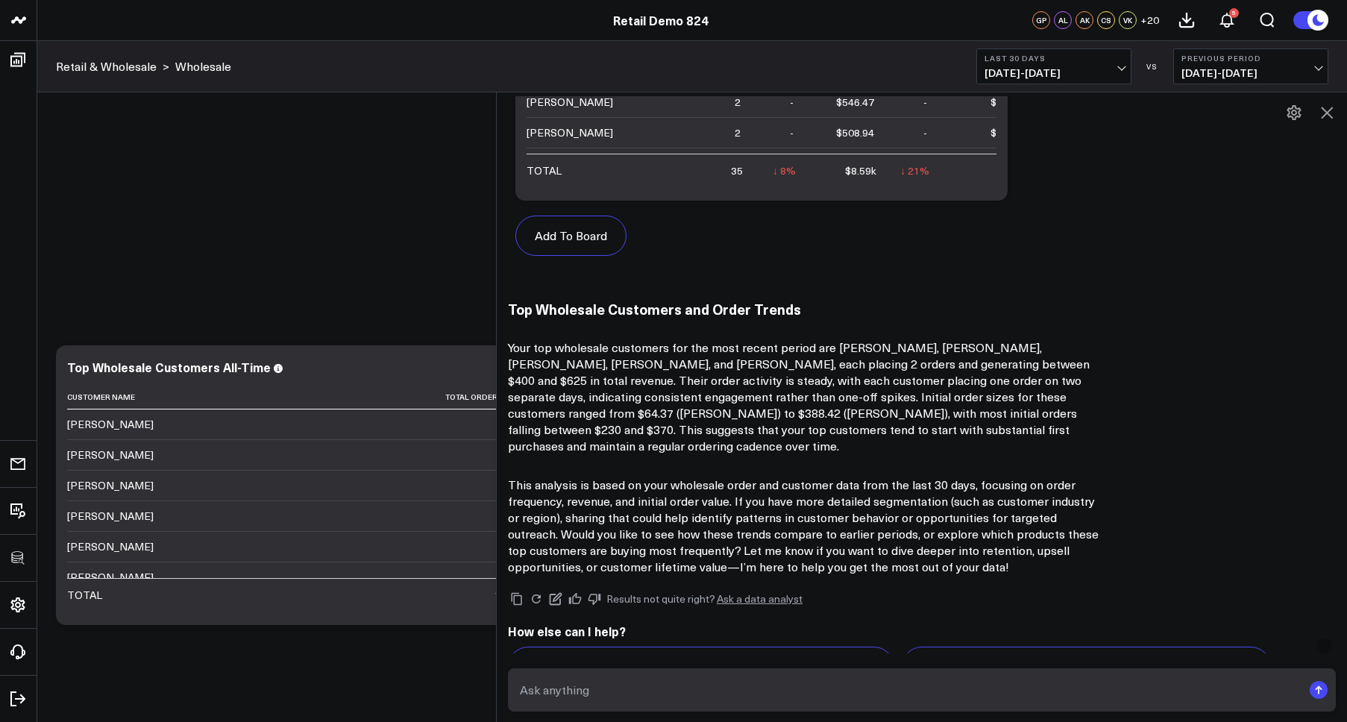
scroll to position [2992, 0]
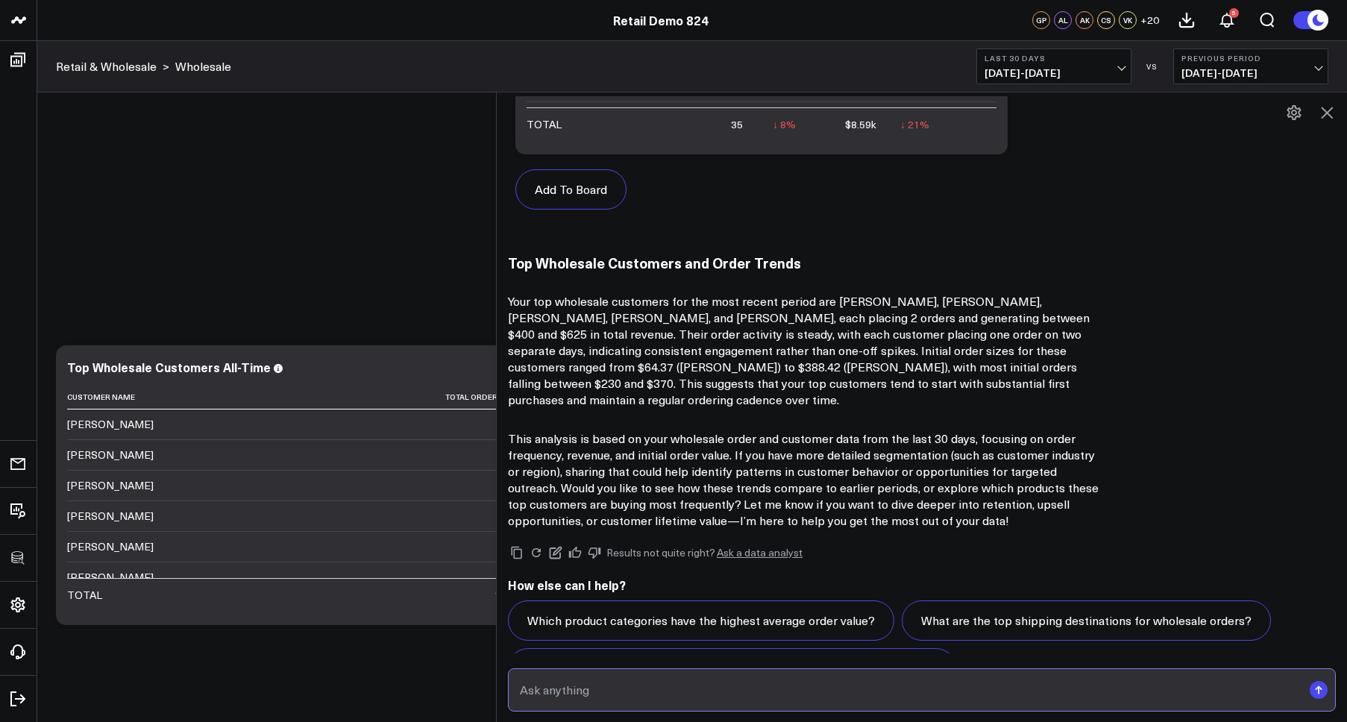
click at [695, 696] on input "text" at bounding box center [909, 689] width 786 height 27
paste input "who are my top wholesale customers and how have their orders been trending over…"
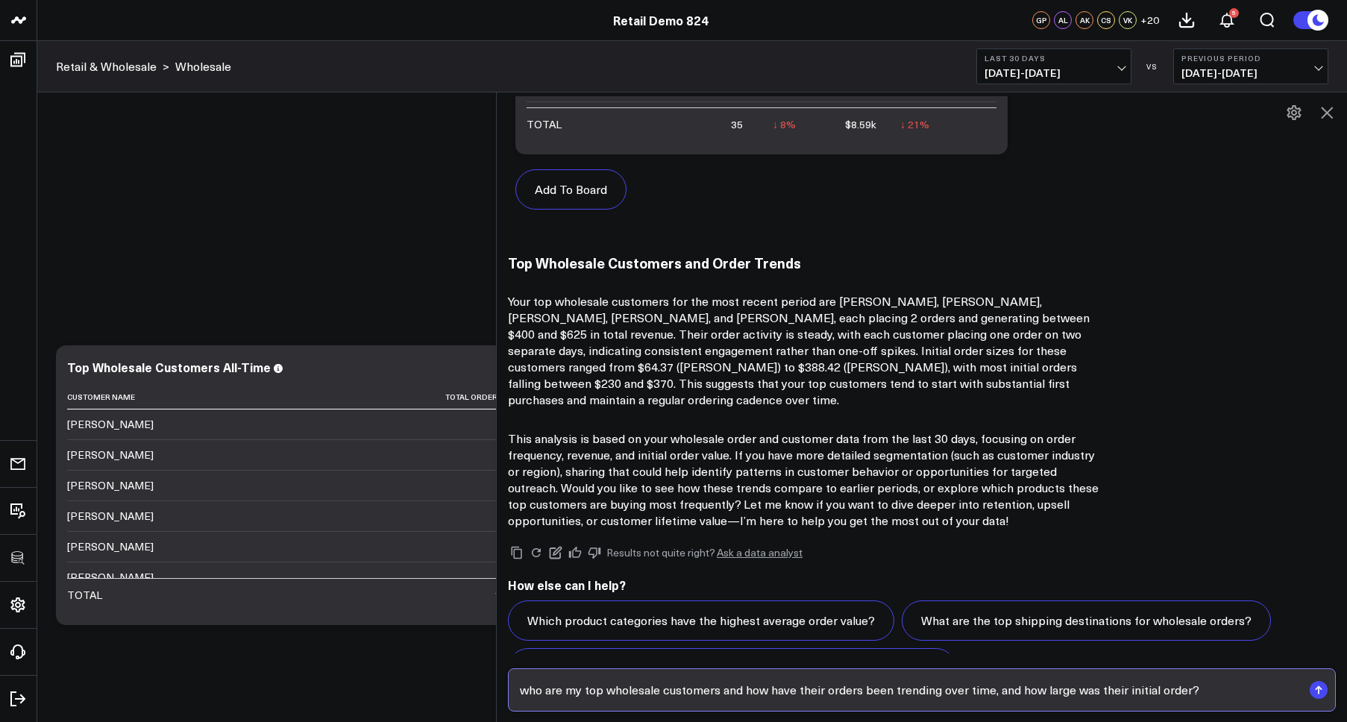
click at [720, 689] on input "who are my top wholesale customers and how have their orders been trending over…" at bounding box center [909, 689] width 786 height 27
drag, startPoint x: 841, startPoint y: 690, endPoint x: 1083, endPoint y: 686, distance: 241.6
click at [1057, 686] on input "who are my top wholesale customers over the past year and how have their orders…" at bounding box center [909, 689] width 786 height 27
type input "who are my top wholesale customers over the past year and how large was their i…"
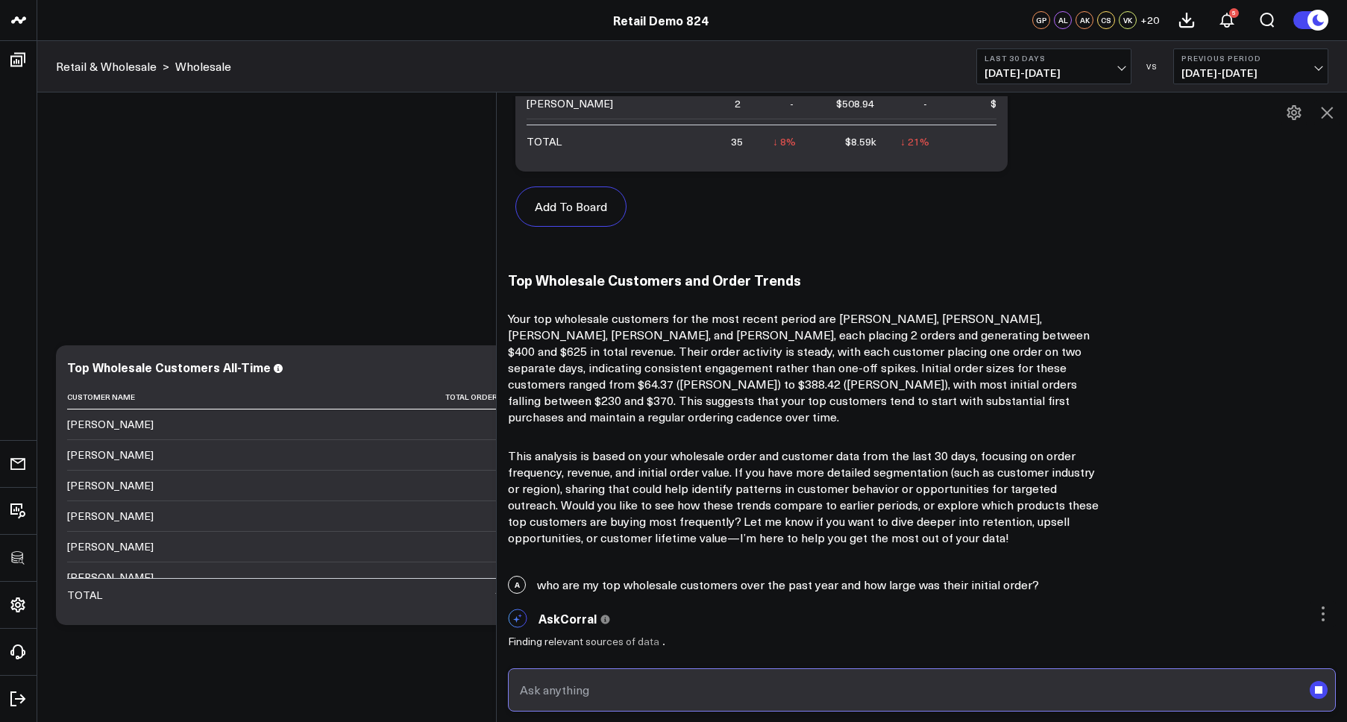
scroll to position [2925, 0]
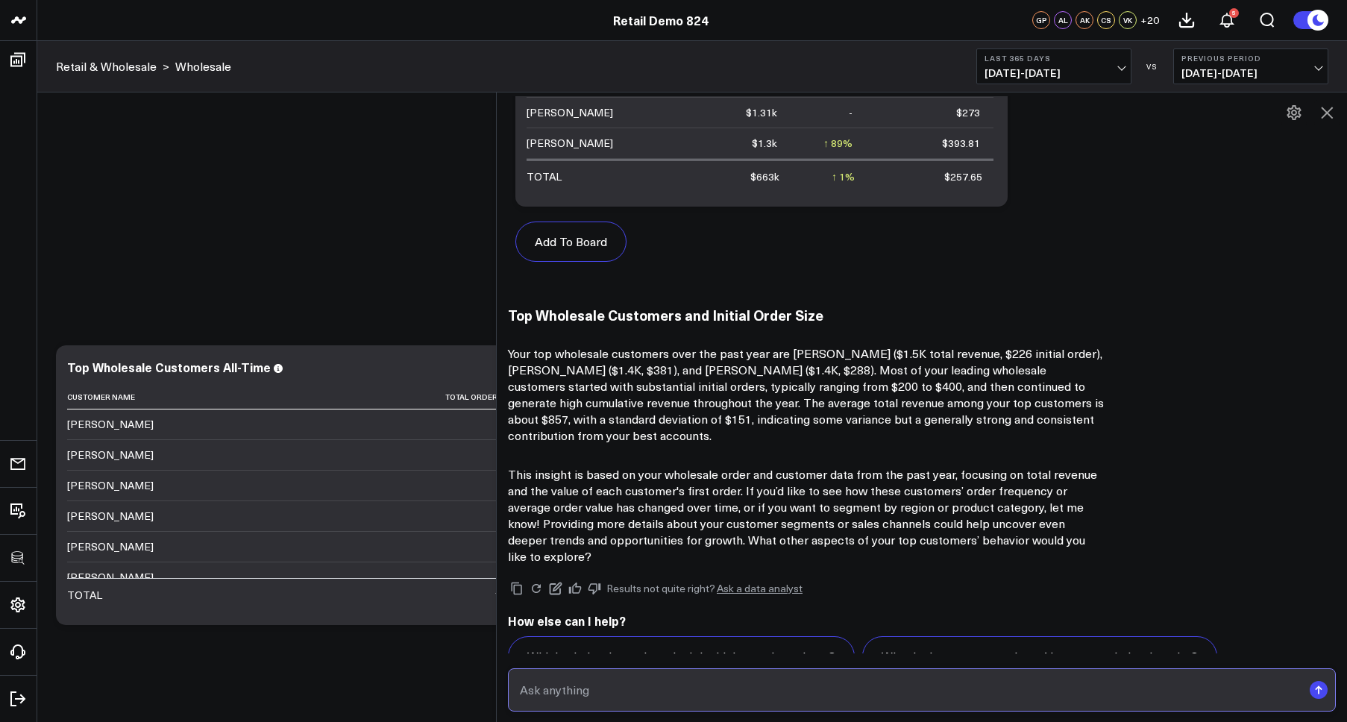
scroll to position [4521, 0]
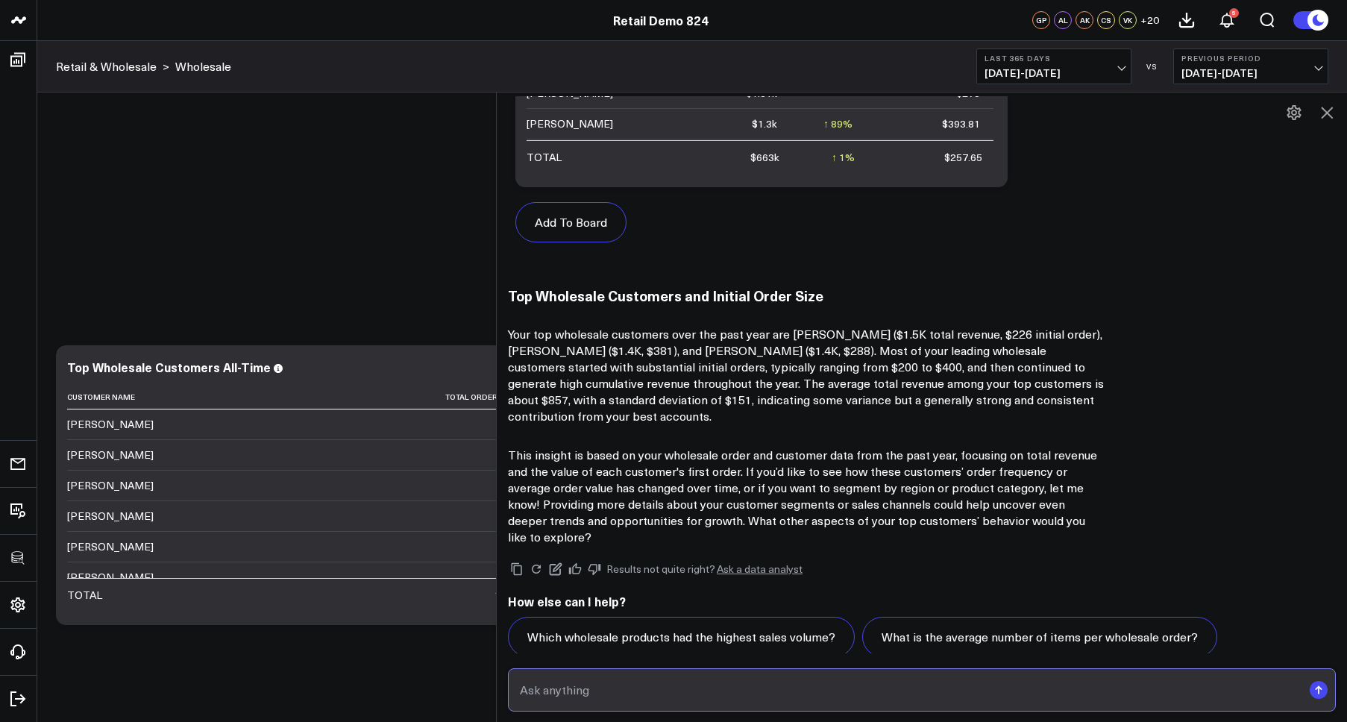
click at [708, 689] on input "text" at bounding box center [909, 689] width 786 height 27
click at [728, 688] on input "who are my top wholesale customers over the past year and how large was their i…" at bounding box center [909, 689] width 786 height 27
type input "who are my top wholesale customers over the past year and how large was their i…"
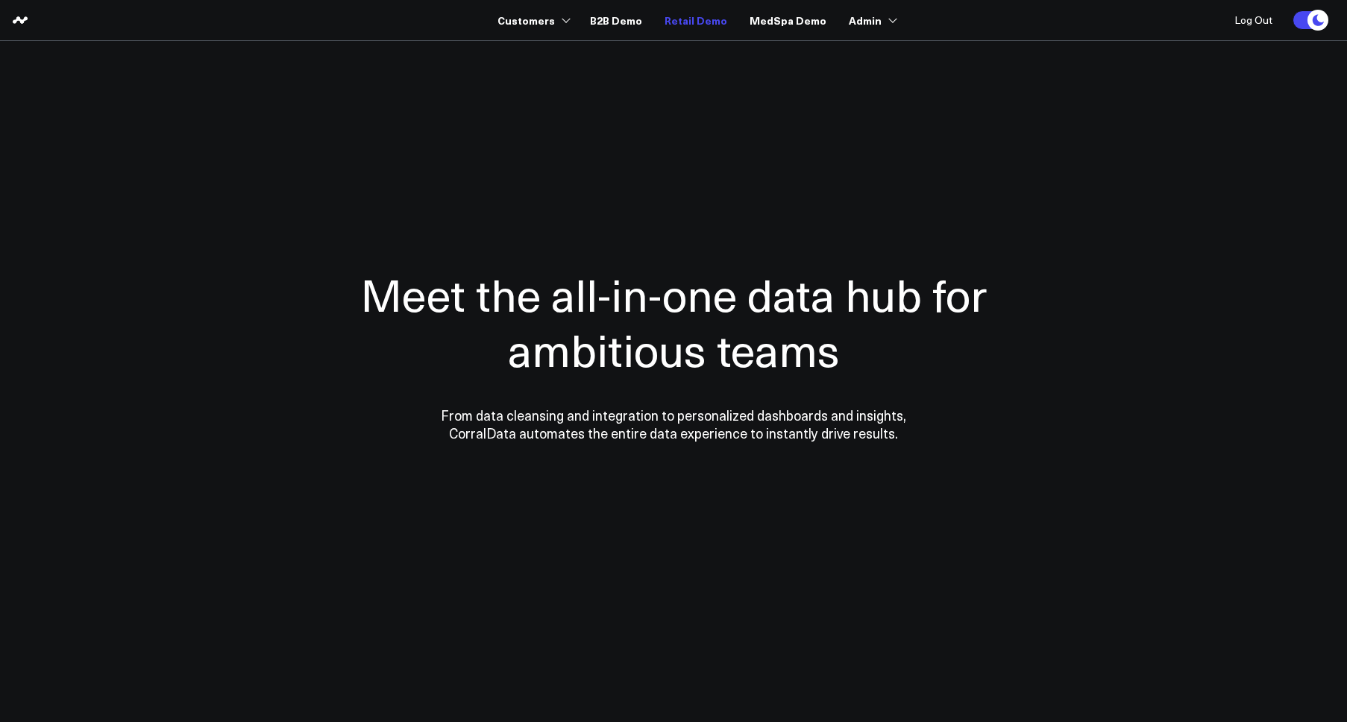
click at [705, 22] on link "Retail Demo" at bounding box center [695, 20] width 63 height 27
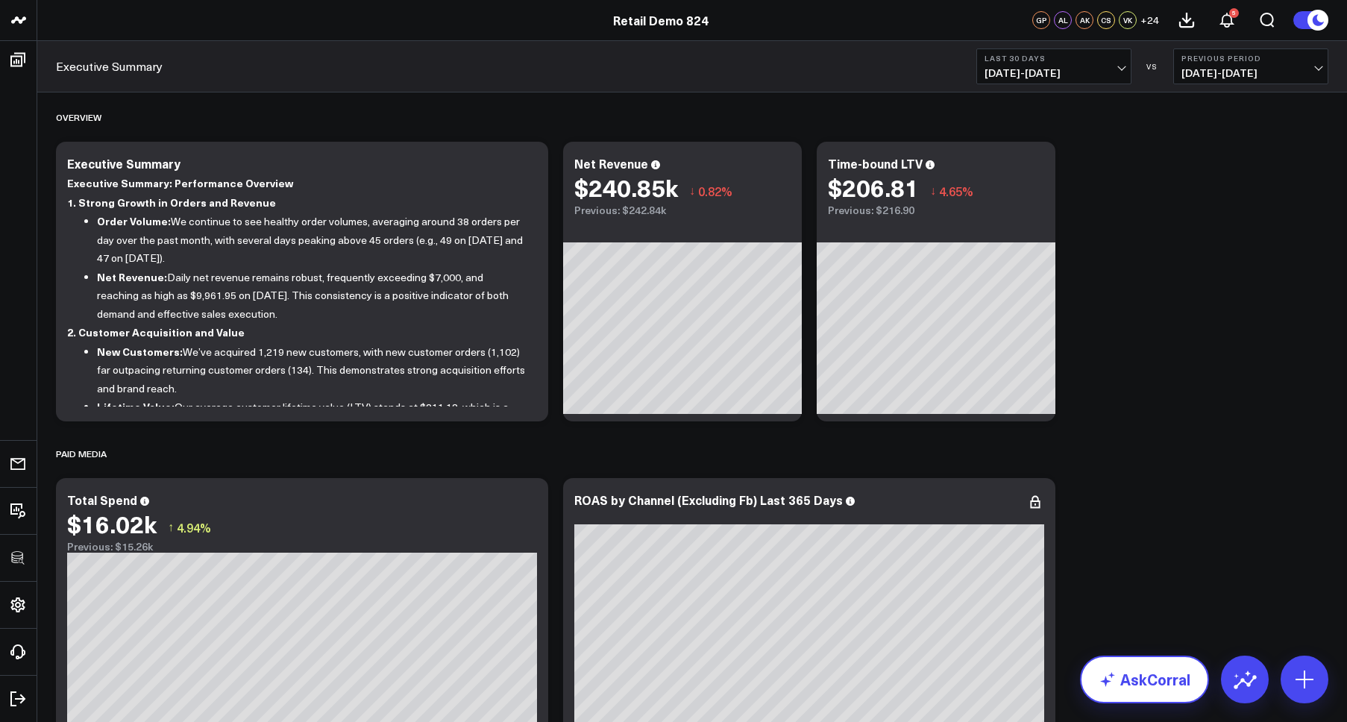
click at [1133, 677] on link "AskCorral" at bounding box center [1144, 679] width 129 height 48
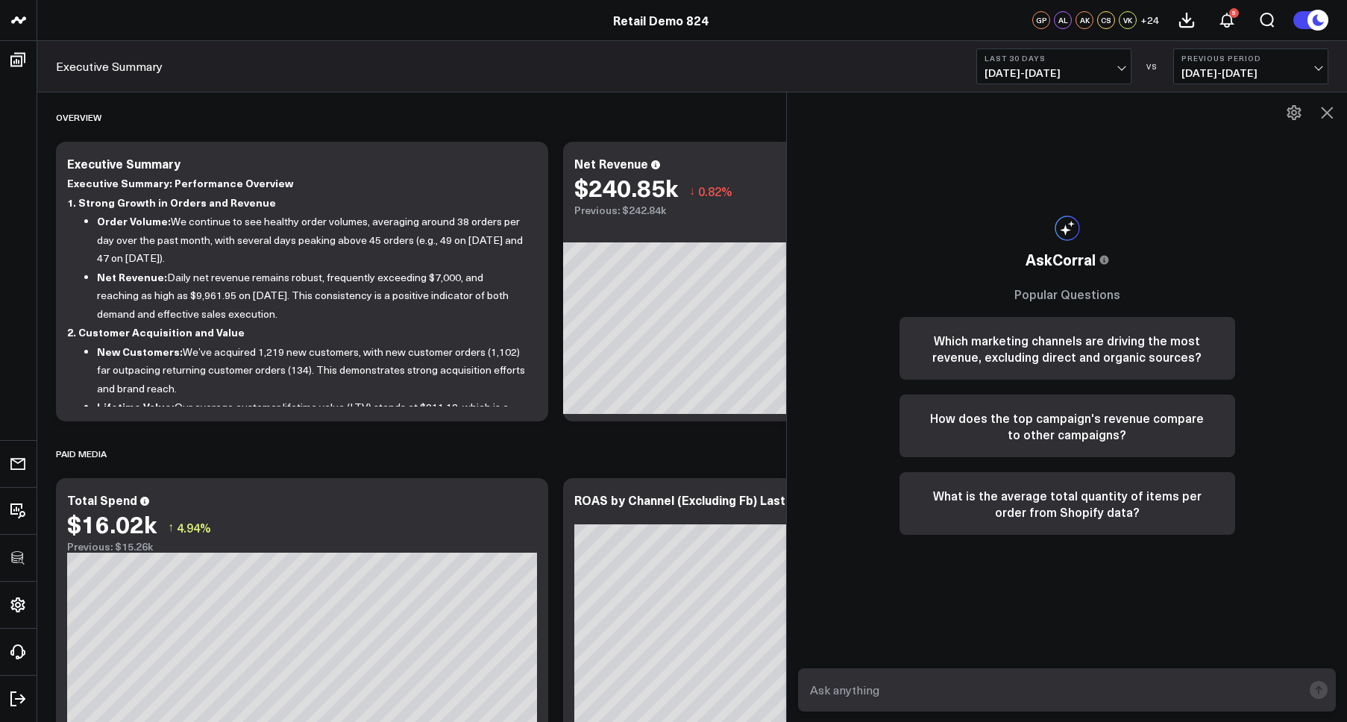
drag, startPoint x: 676, startPoint y: 364, endPoint x: 788, endPoint y: 370, distance: 112.7
click at [788, 370] on div at bounding box center [785, 407] width 7 height 630
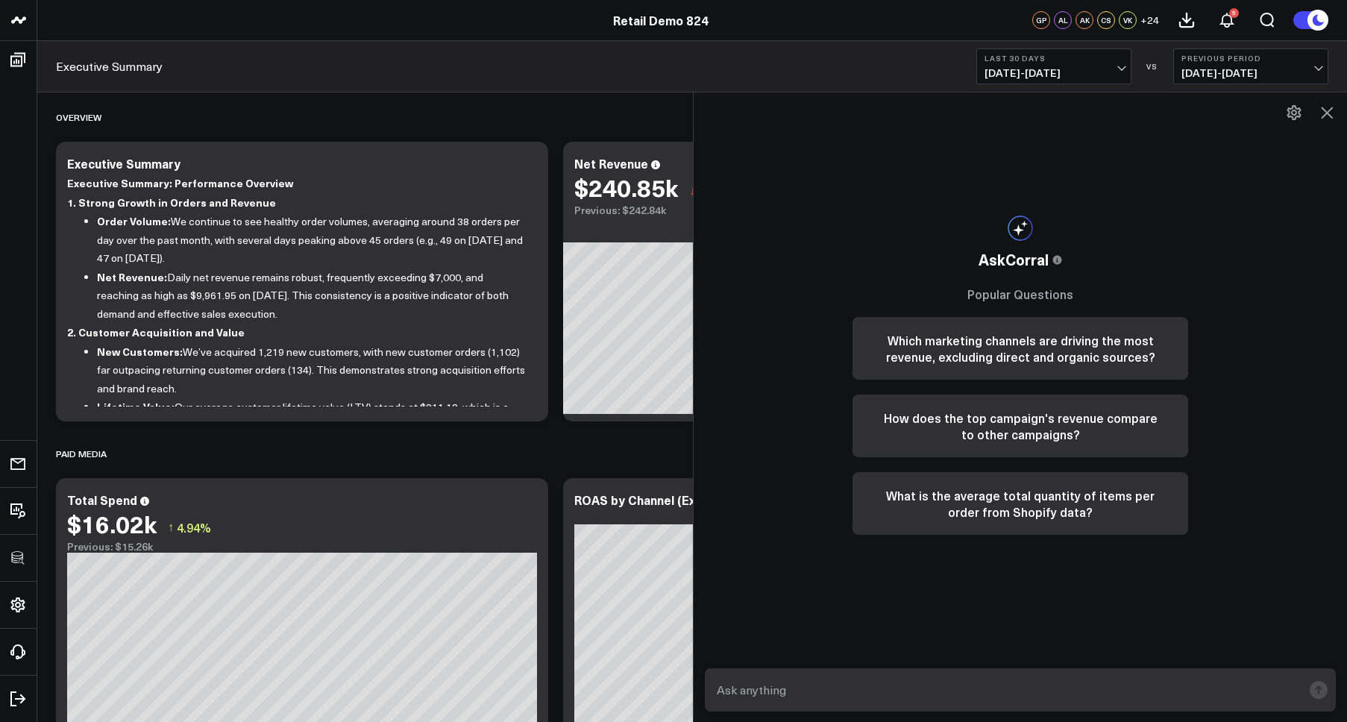
drag, startPoint x: 785, startPoint y: 341, endPoint x: 692, endPoint y: 339, distance: 93.2
click at [692, 339] on div at bounding box center [692, 407] width 7 height 630
drag, startPoint x: 696, startPoint y: 268, endPoint x: 690, endPoint y: 274, distance: 9.0
click at [690, 274] on div at bounding box center [686, 407] width 7 height 630
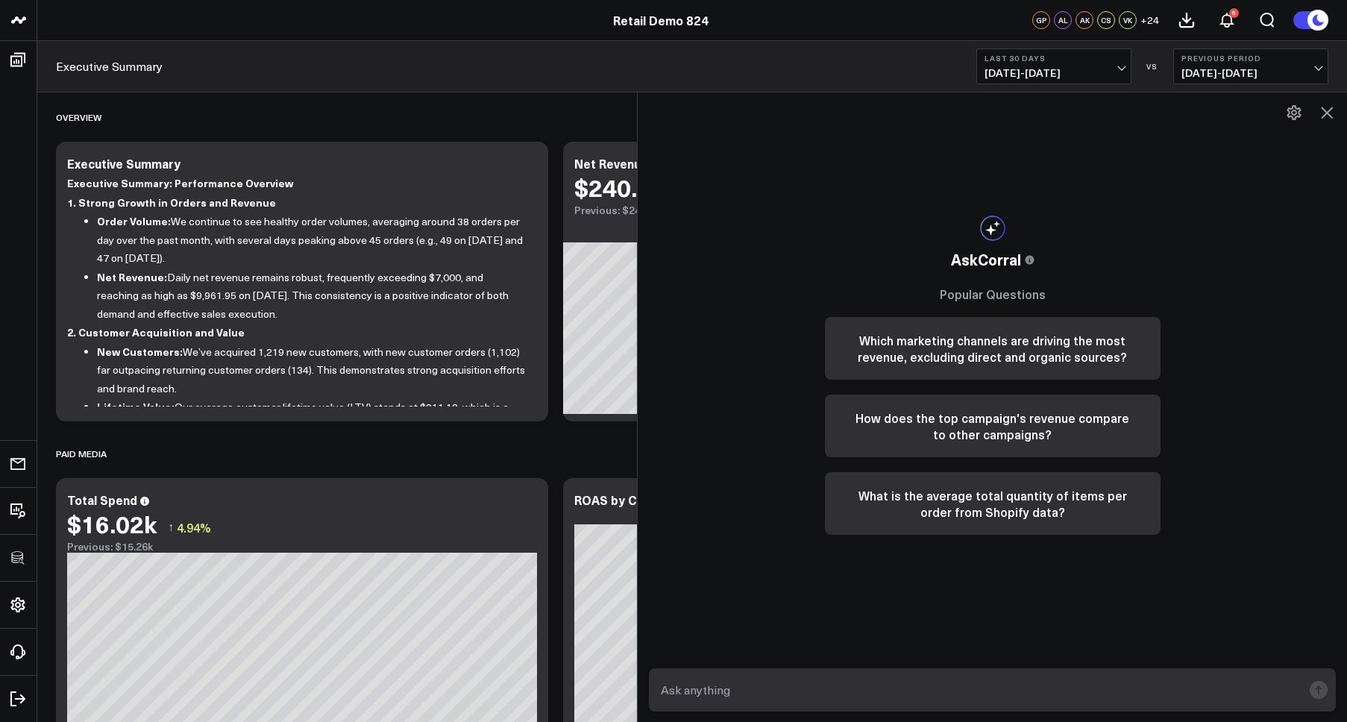
drag, startPoint x: 687, startPoint y: 253, endPoint x: 637, endPoint y: 253, distance: 50.0
click at [637, 253] on div at bounding box center [636, 407] width 7 height 630
click at [803, 693] on input "text" at bounding box center [979, 689] width 645 height 27
click at [1324, 110] on icon at bounding box center [1326, 113] width 12 height 12
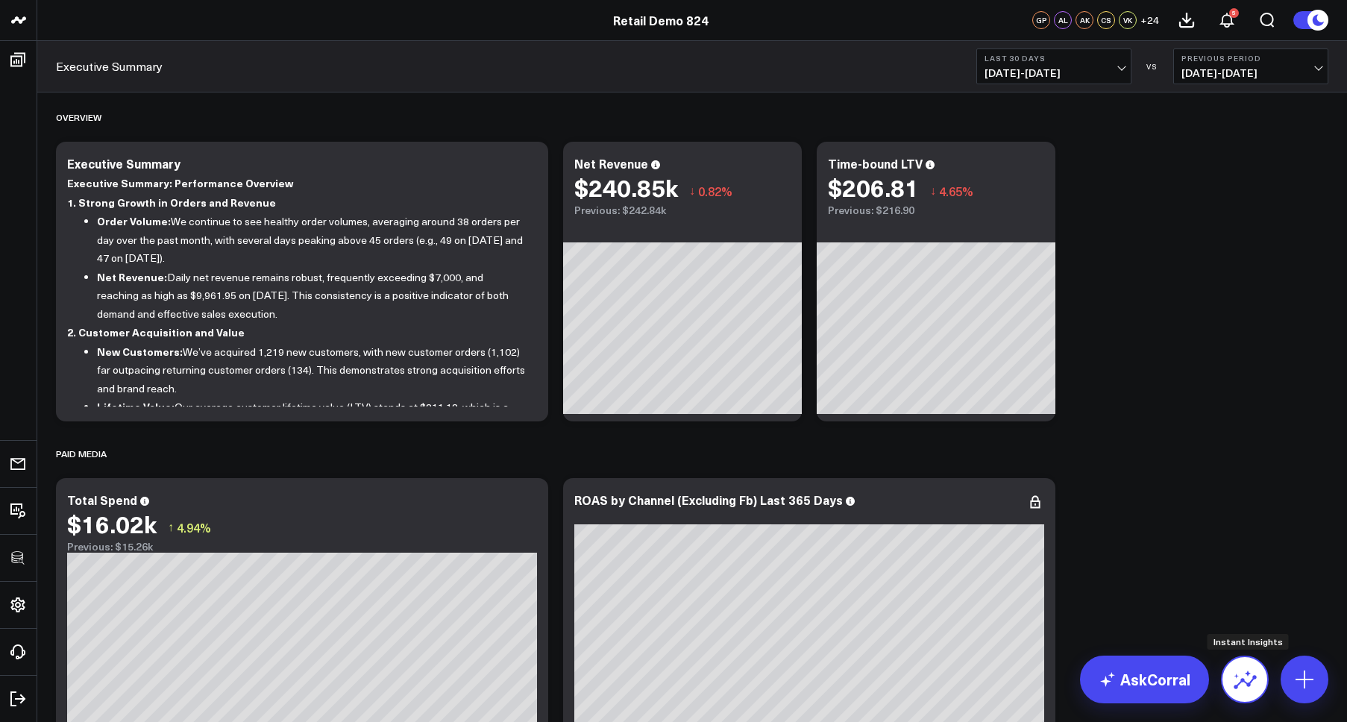
click at [1247, 673] on icon at bounding box center [1241, 674] width 17 height 8
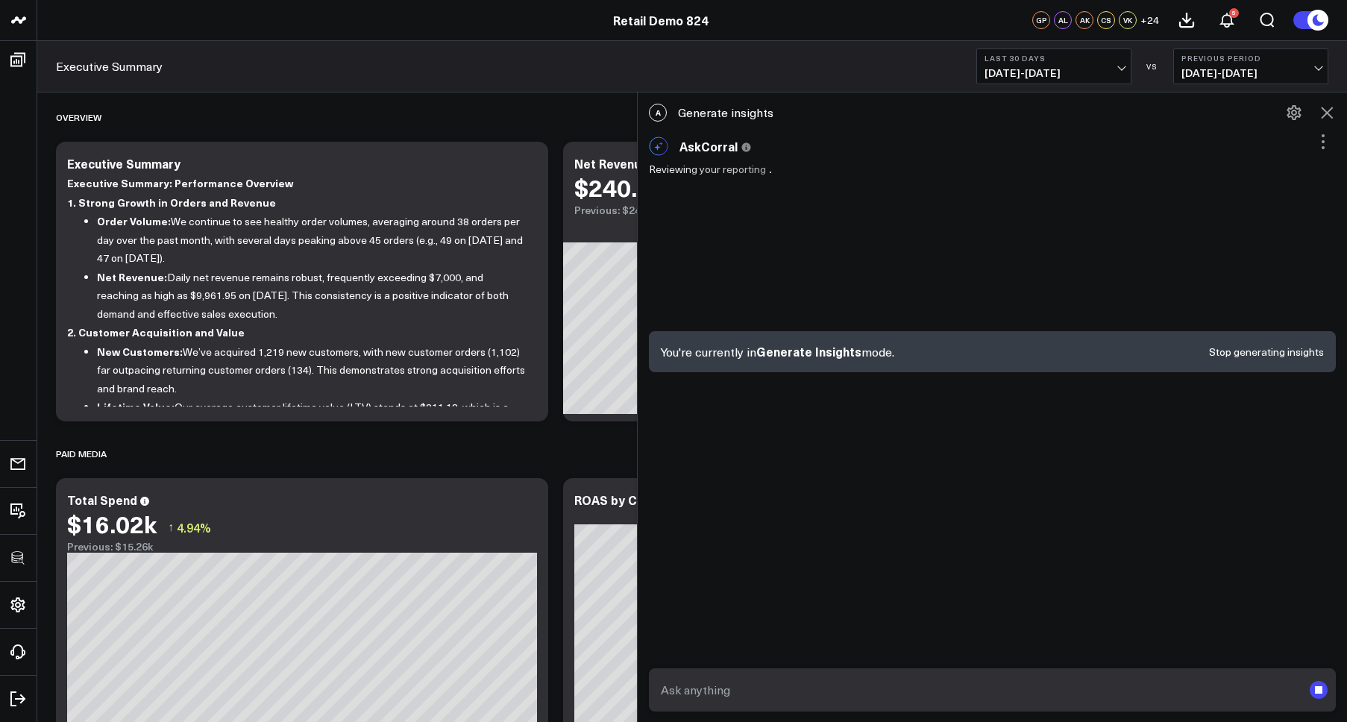
click at [1237, 353] on button "Stop generating insights" at bounding box center [1266, 352] width 115 height 10
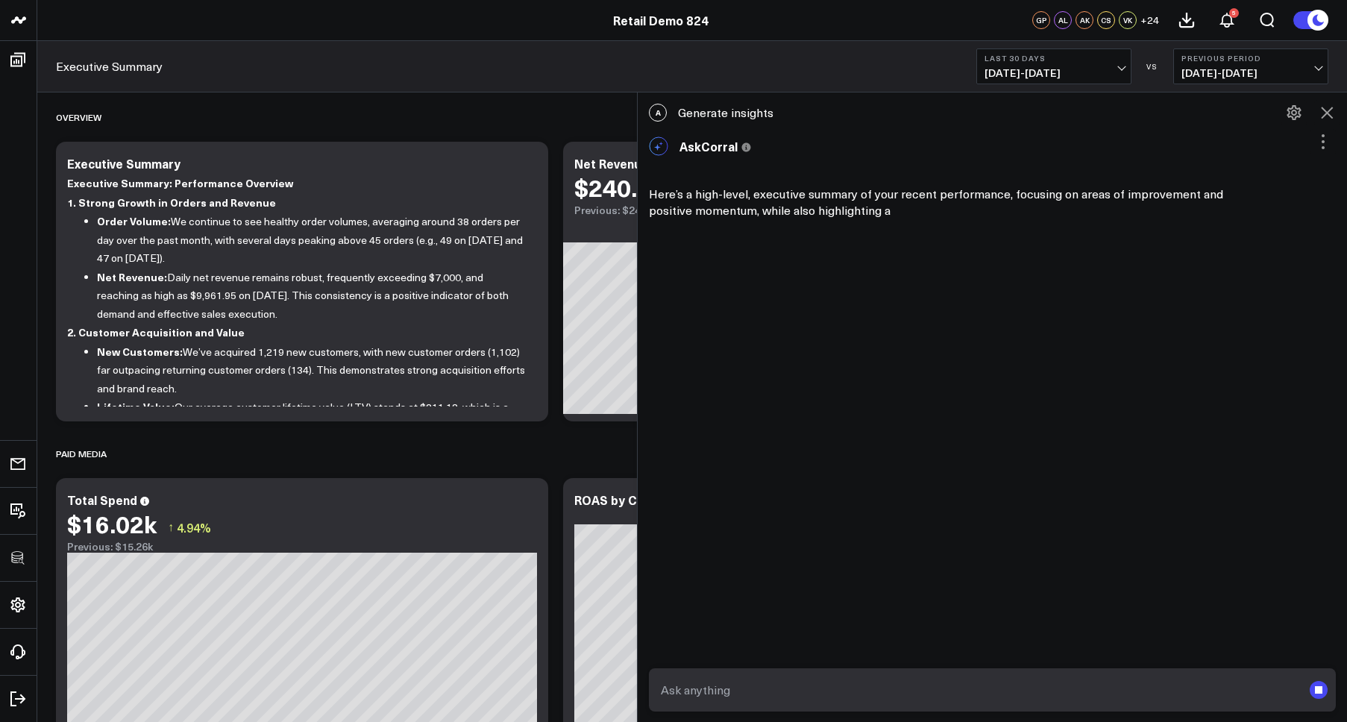
click at [1326, 112] on icon at bounding box center [1326, 113] width 12 height 12
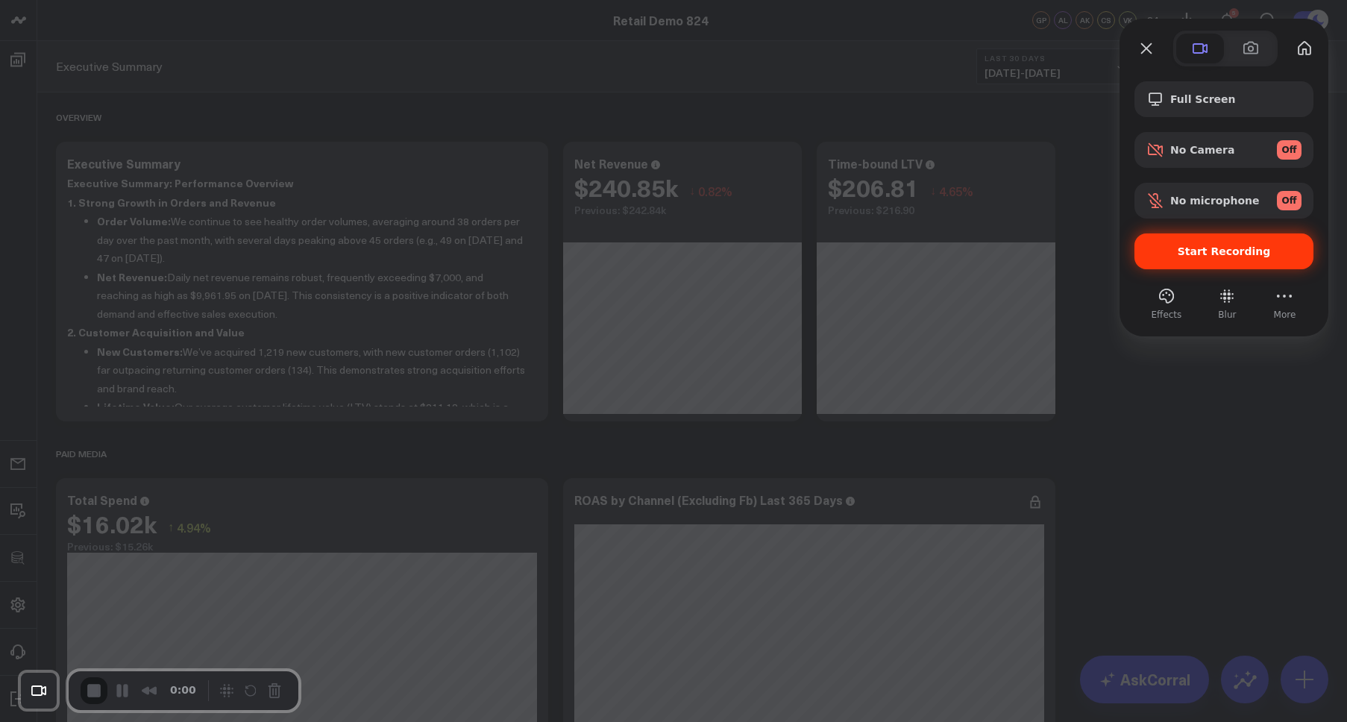
click at [1183, 265] on div "Start Recording" at bounding box center [1223, 251] width 179 height 36
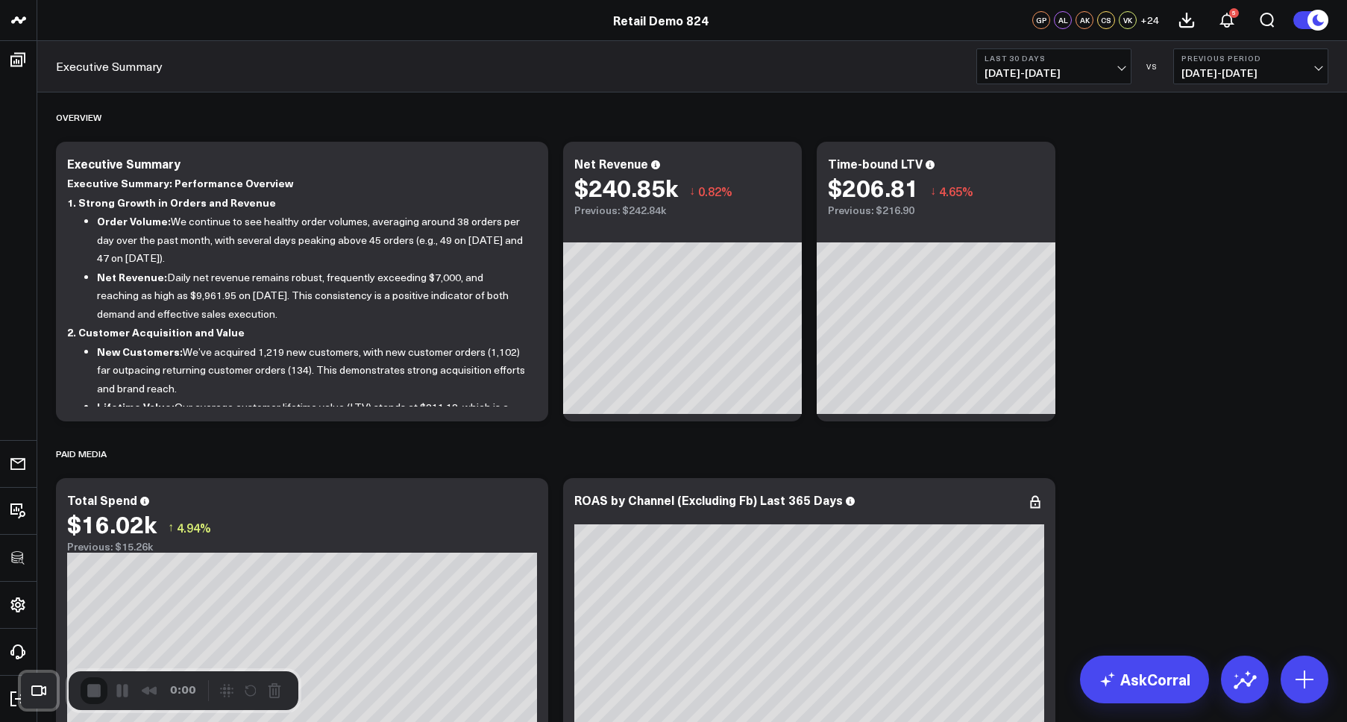
click at [1251, 676] on icon at bounding box center [1244, 679] width 24 height 24
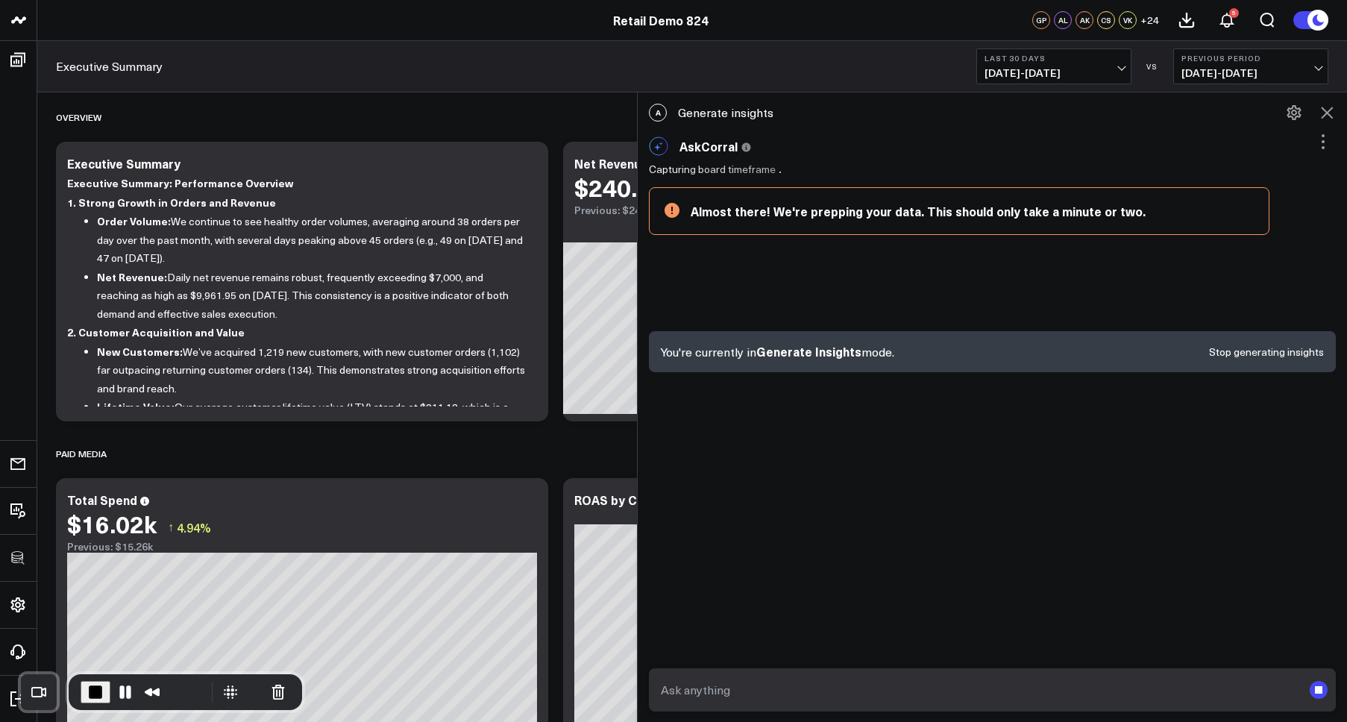
click at [1323, 686] on rect "submit" at bounding box center [1318, 690] width 18 height 18
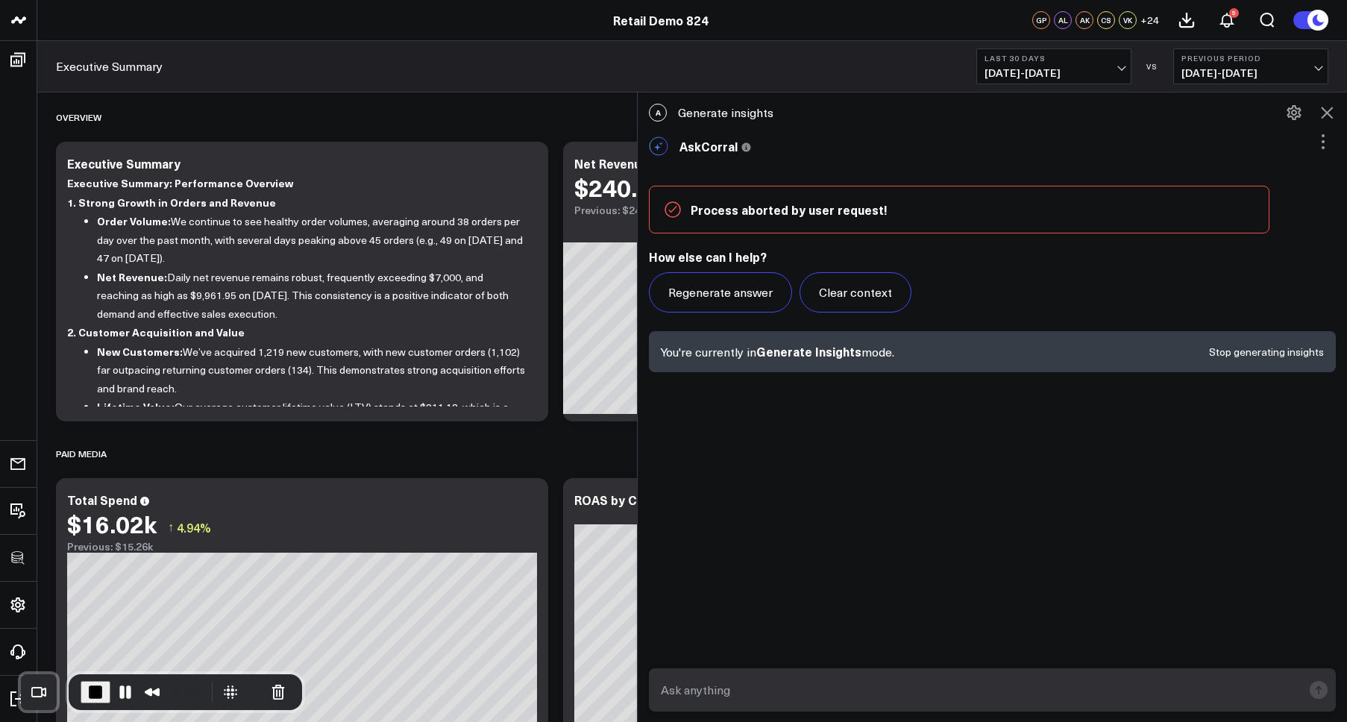
click at [1335, 108] on button at bounding box center [1326, 112] width 25 height 25
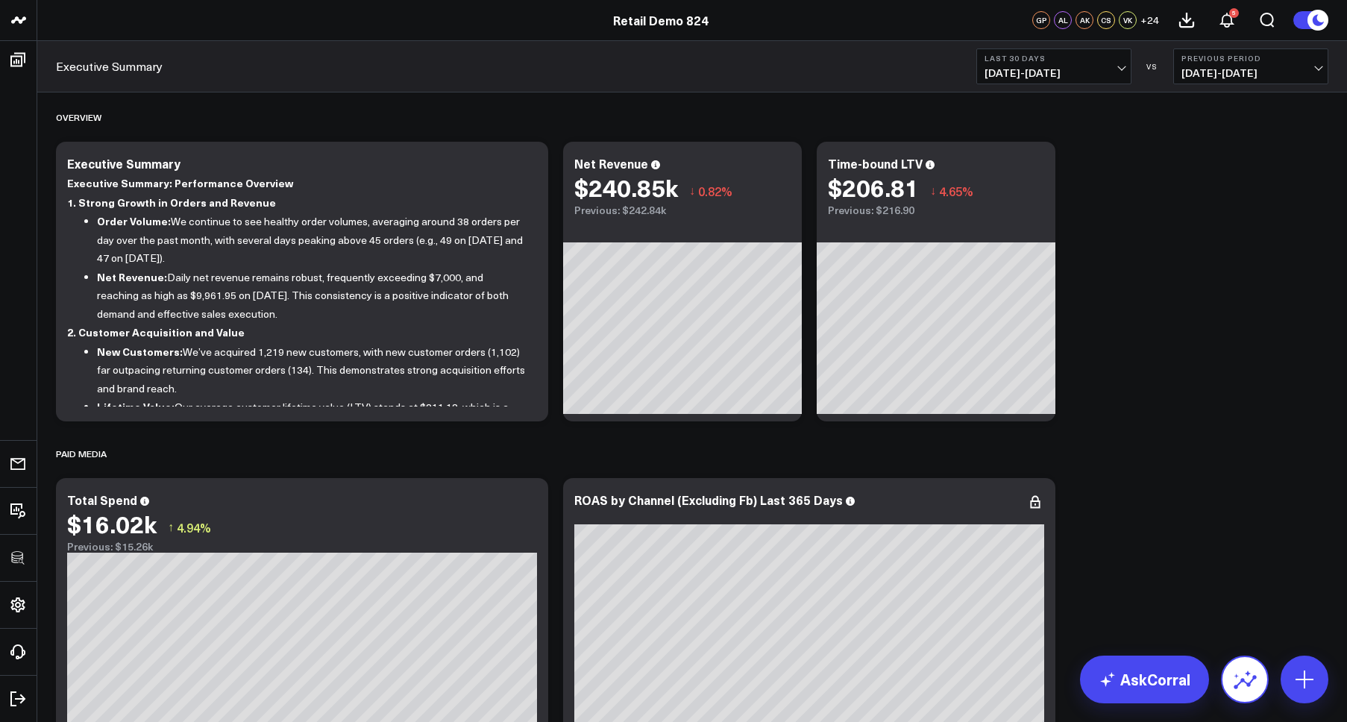
click at [1240, 689] on icon at bounding box center [1244, 679] width 24 height 24
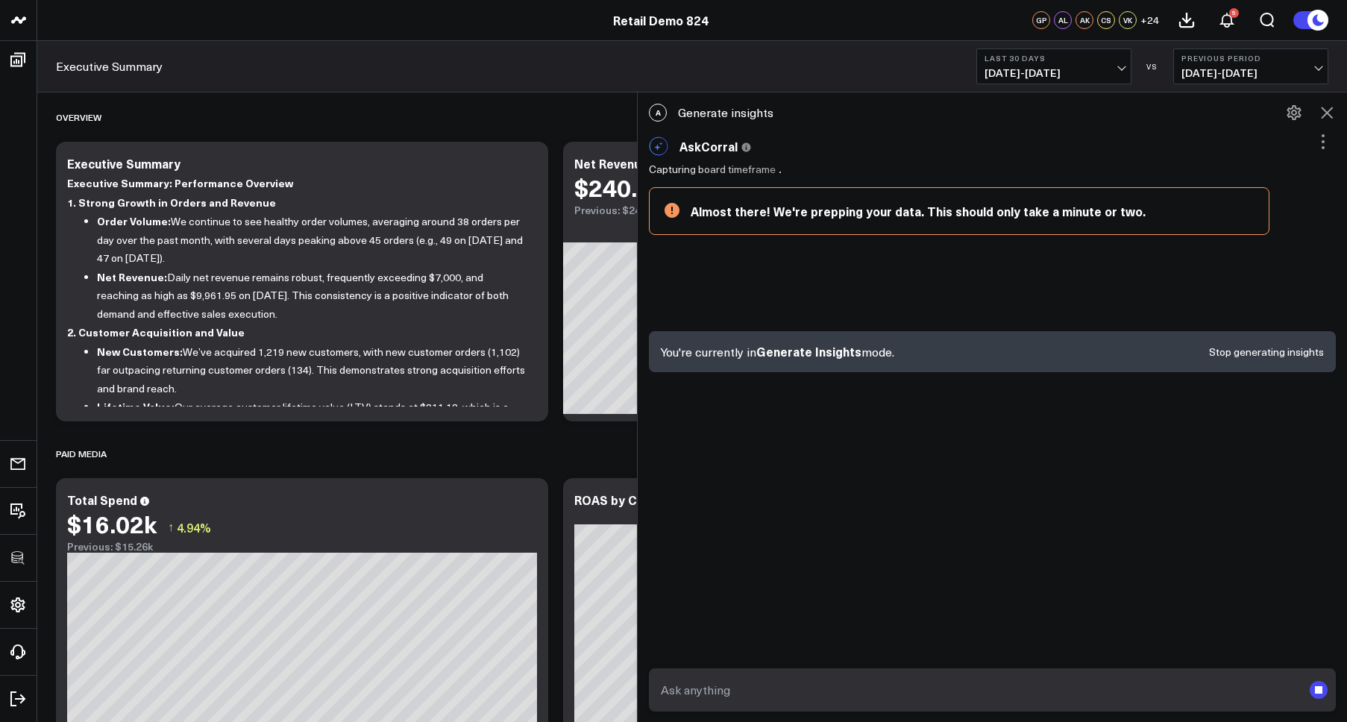
click at [1269, 353] on button "Stop generating insights" at bounding box center [1266, 352] width 115 height 10
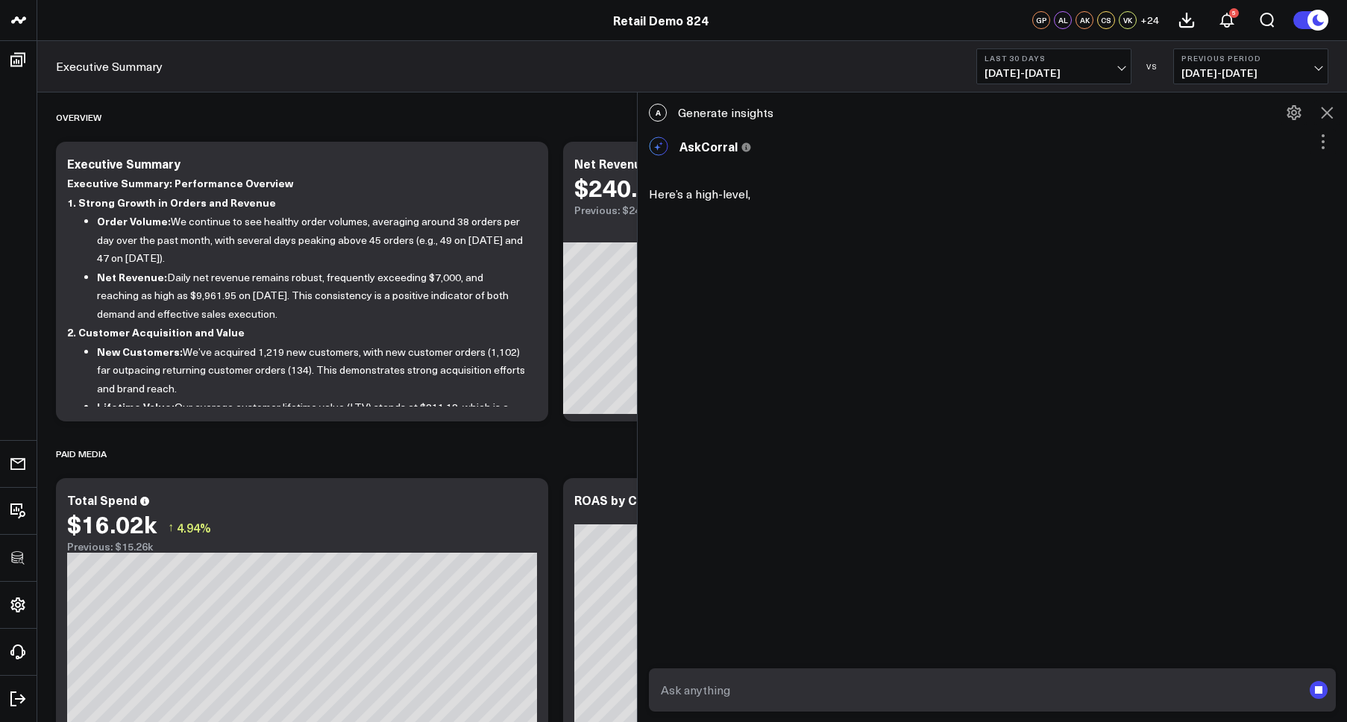
click at [1324, 689] on rect "submit" at bounding box center [1318, 690] width 18 height 18
click at [1318, 690] on rect "submit" at bounding box center [1317, 689] width 7 height 7
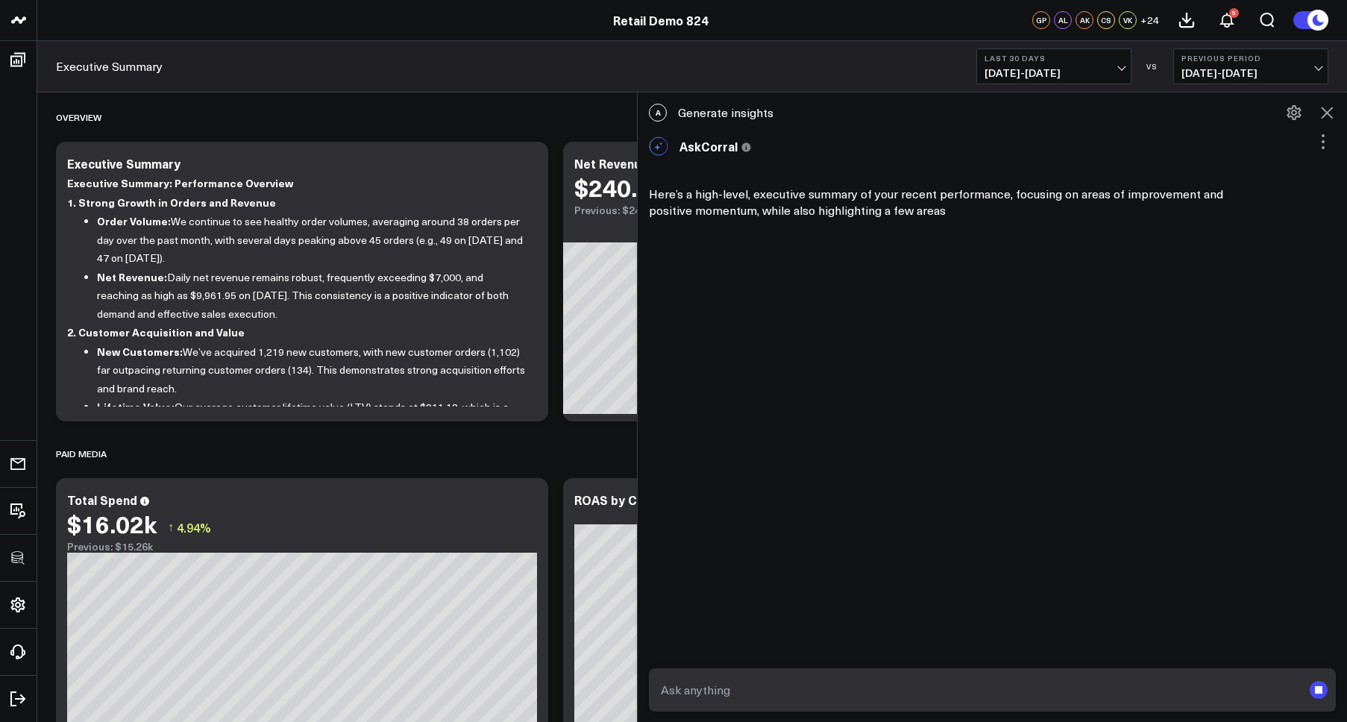
click at [1318, 690] on rect "submit" at bounding box center [1317, 689] width 7 height 7
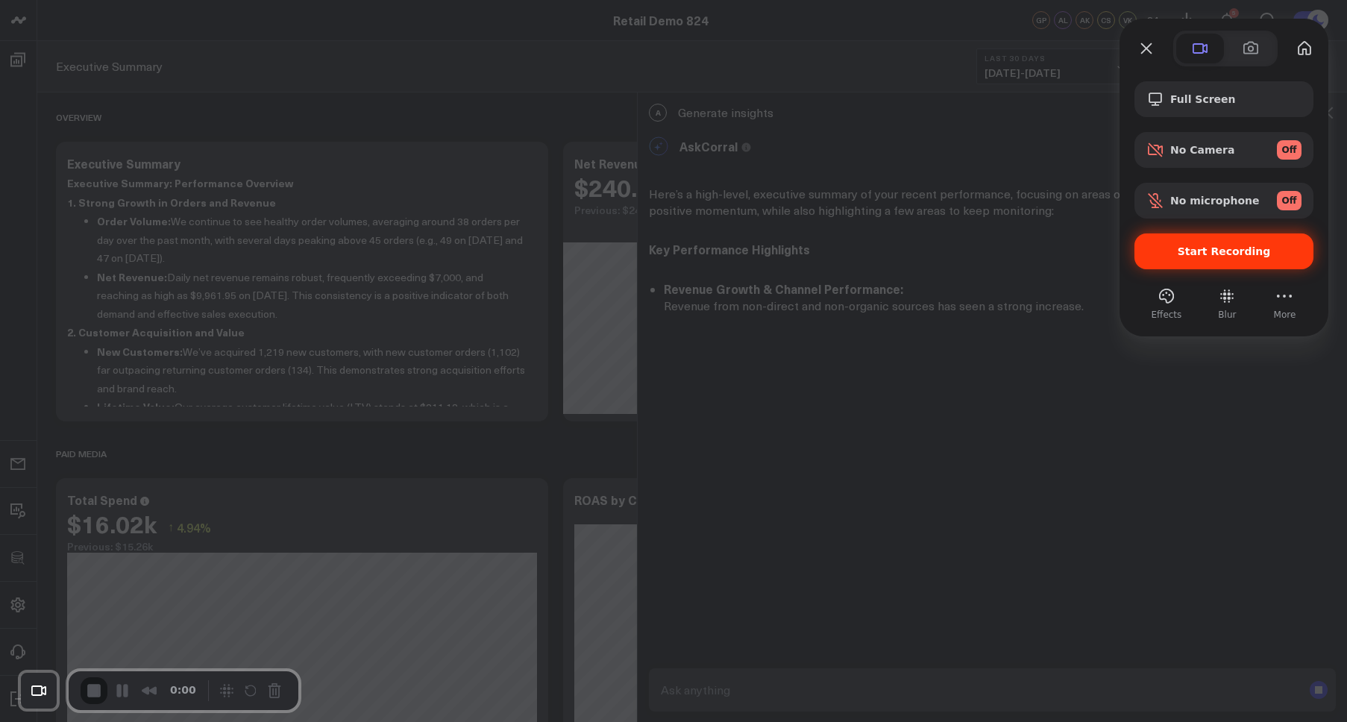
click at [1194, 245] on span "Start Recording" at bounding box center [1223, 251] width 93 height 12
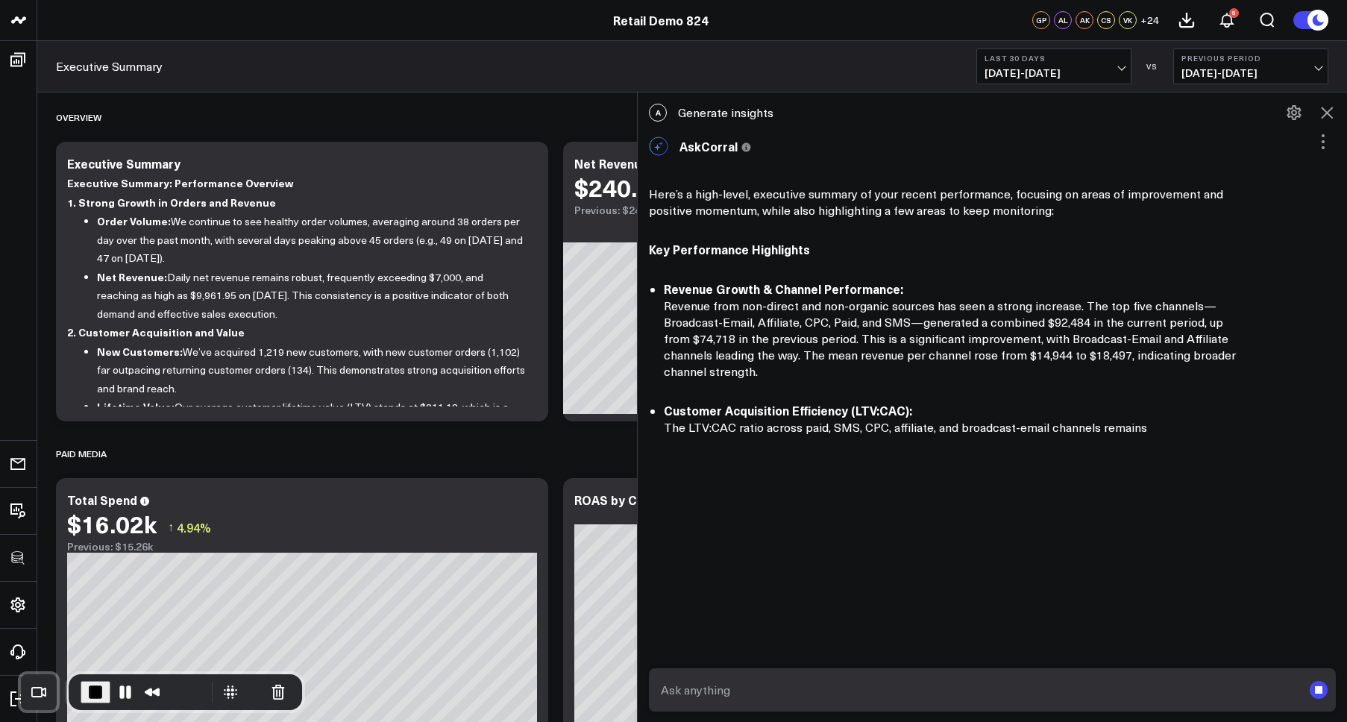
click at [1321, 691] on rect "submit" at bounding box center [1317, 689] width 7 height 7
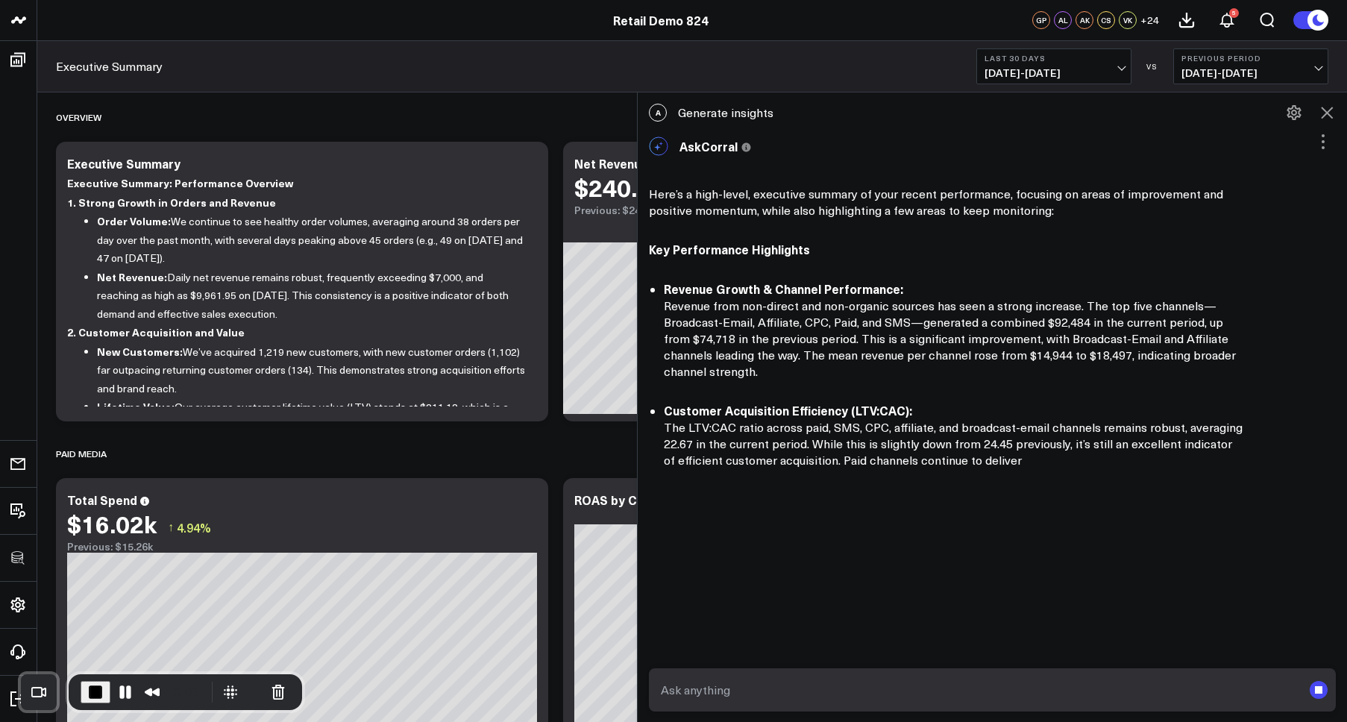
click at [1321, 691] on rect "submit" at bounding box center [1317, 689] width 7 height 7
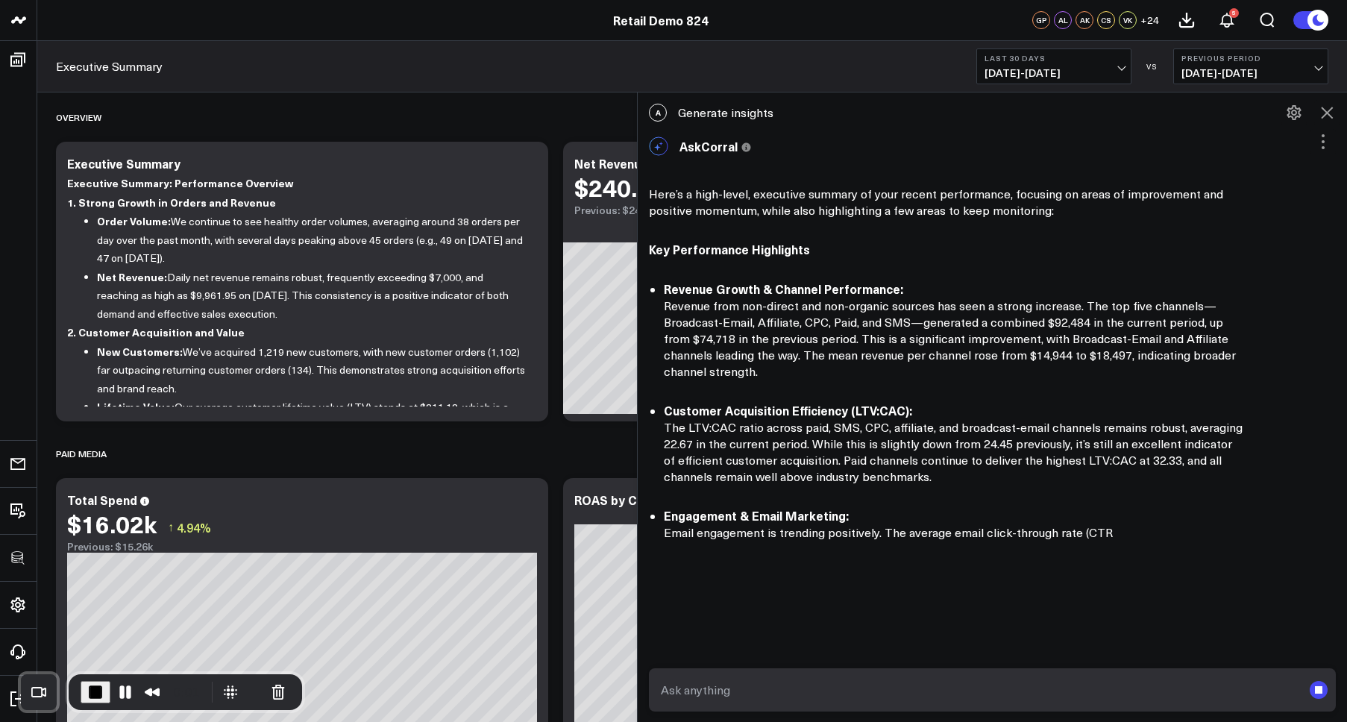
click at [1321, 691] on rect "submit" at bounding box center [1317, 689] width 7 height 7
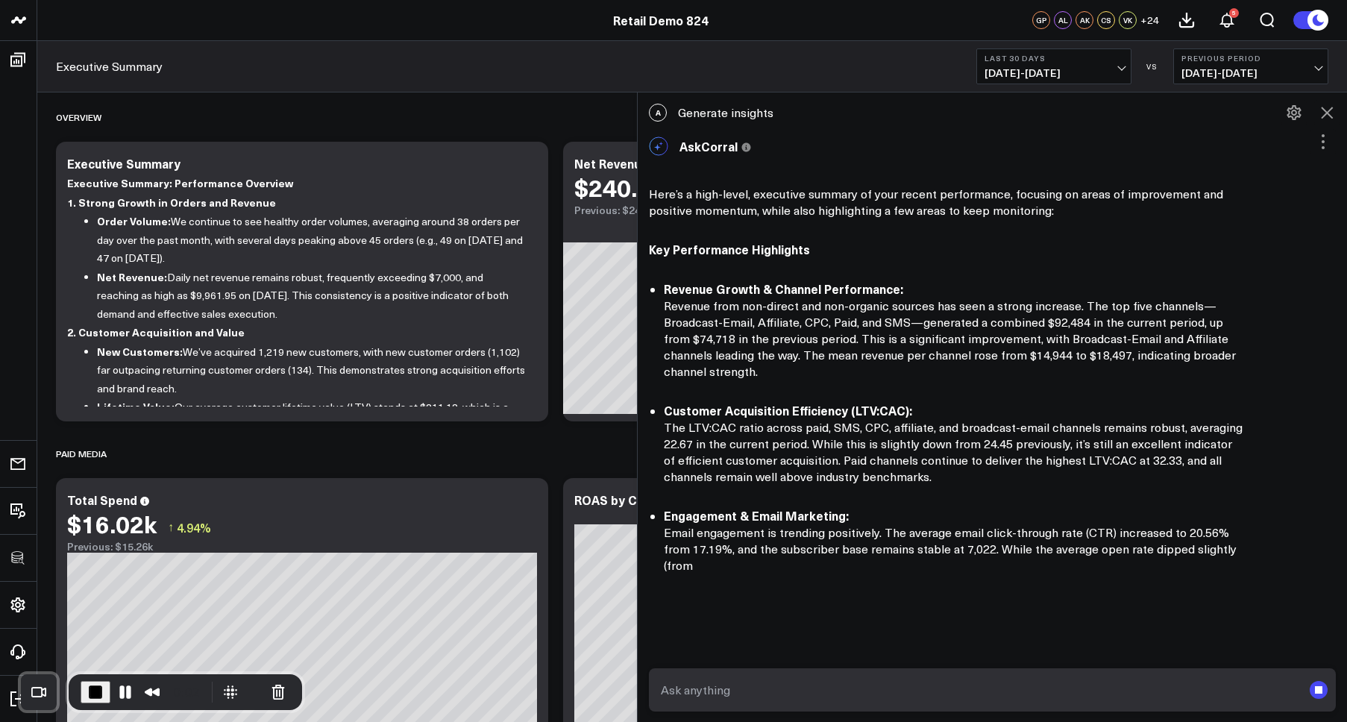
click at [1321, 691] on rect "submit" at bounding box center [1317, 689] width 7 height 7
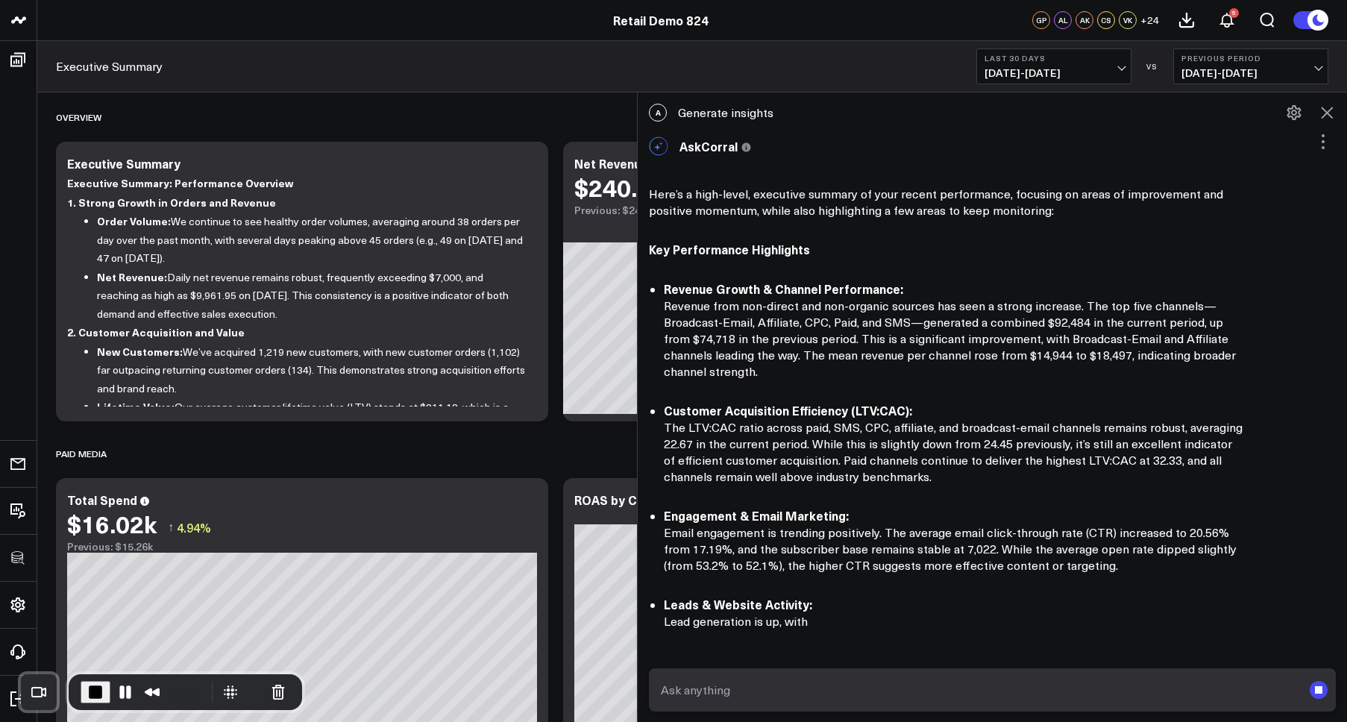
click at [1321, 691] on rect "submit" at bounding box center [1317, 689] width 7 height 7
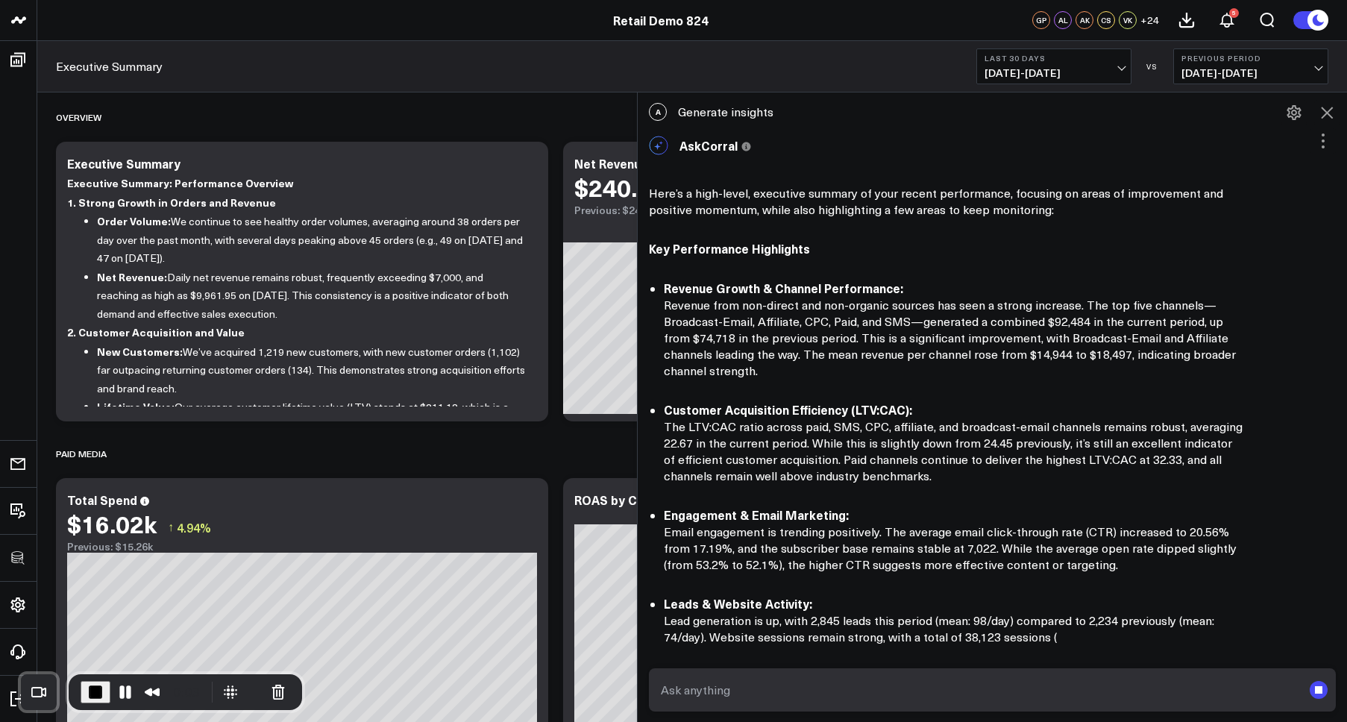
click at [1321, 691] on rect "submit" at bounding box center [1317, 689] width 7 height 7
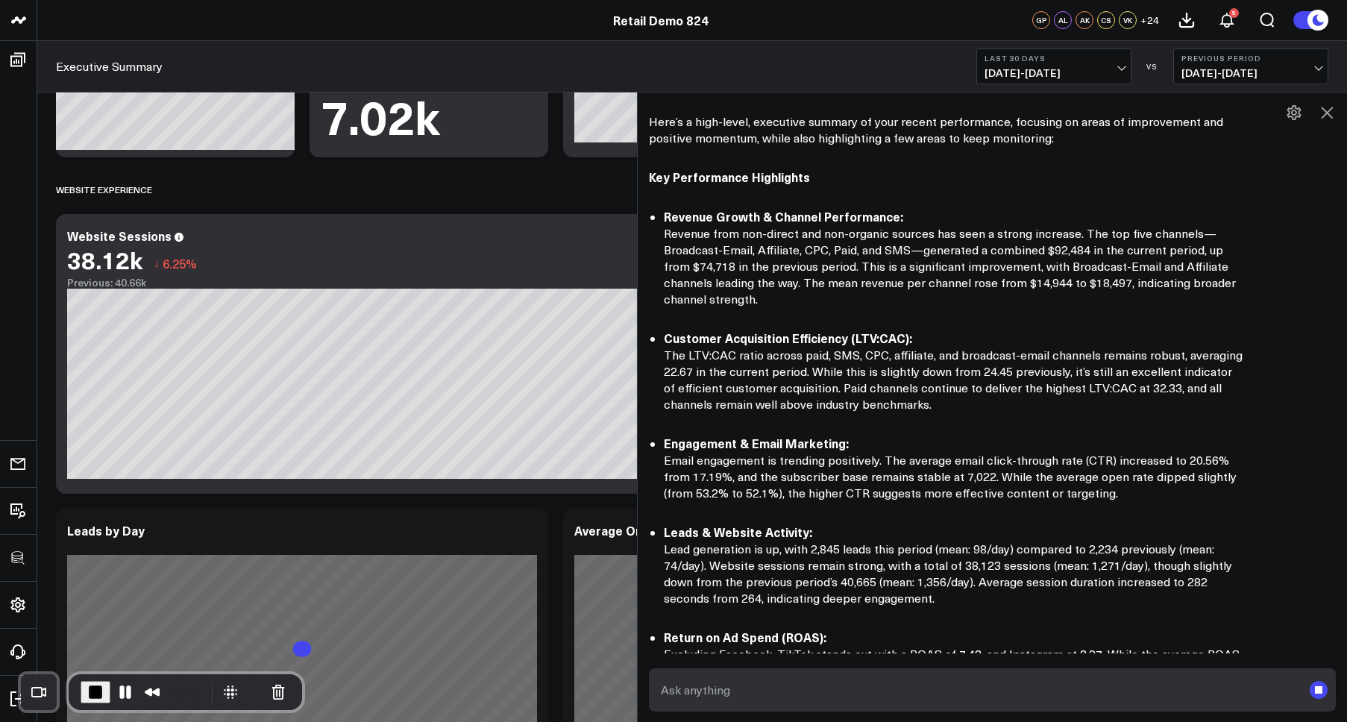
scroll to position [953, 0]
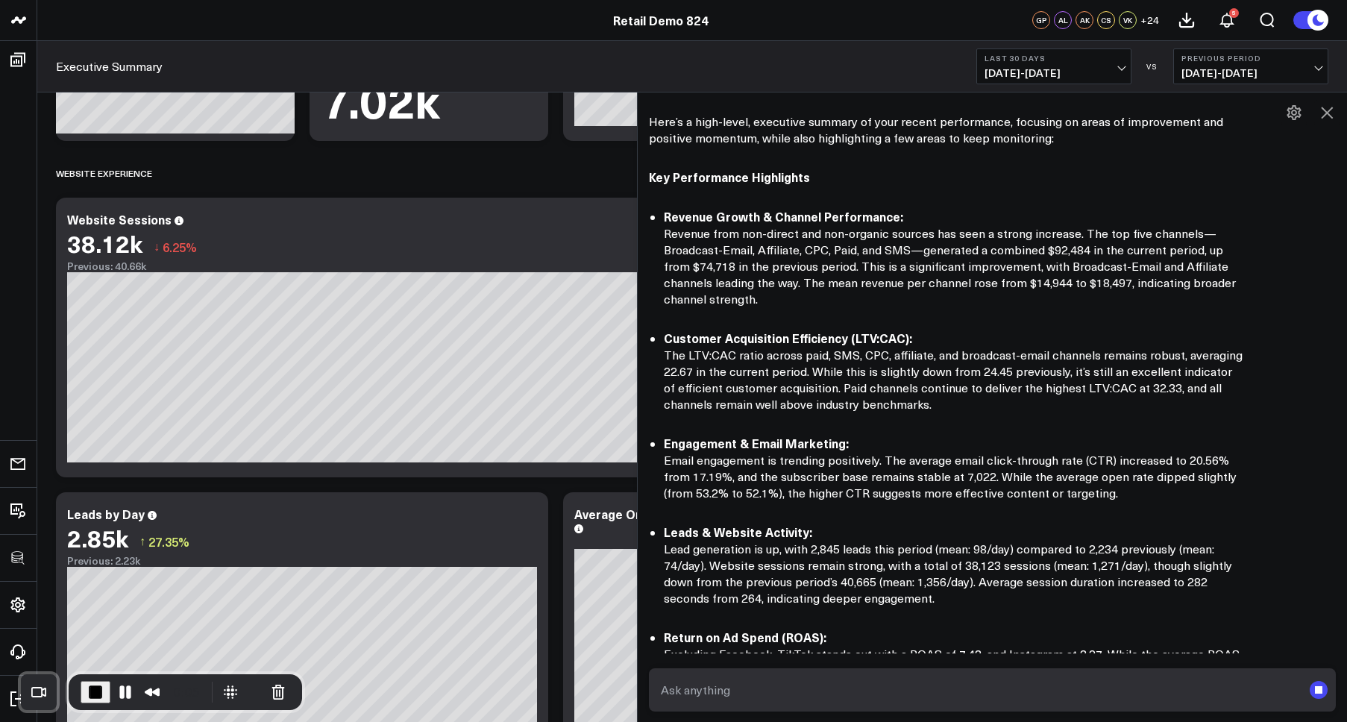
drag, startPoint x: 1315, startPoint y: 690, endPoint x: 1252, endPoint y: 693, distance: 63.5
click at [1315, 690] on rect "submit" at bounding box center [1317, 689] width 7 height 7
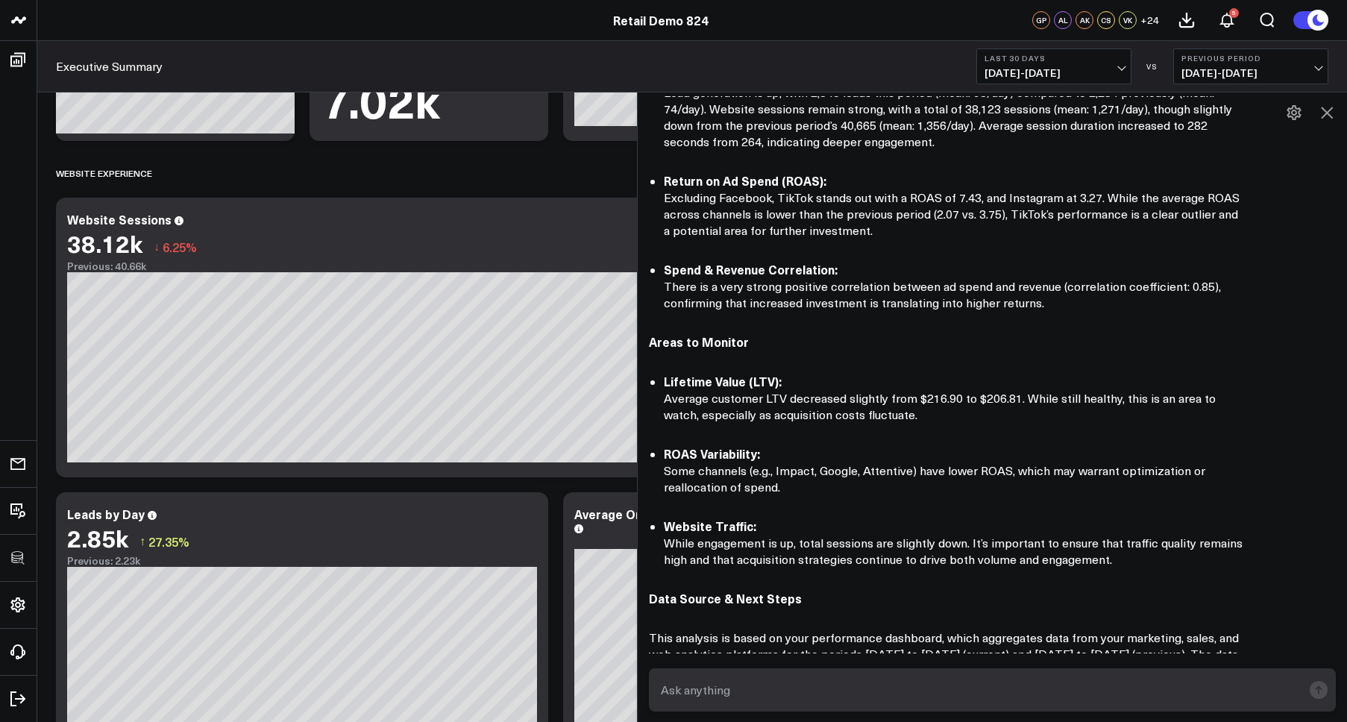
scroll to position [919, 0]
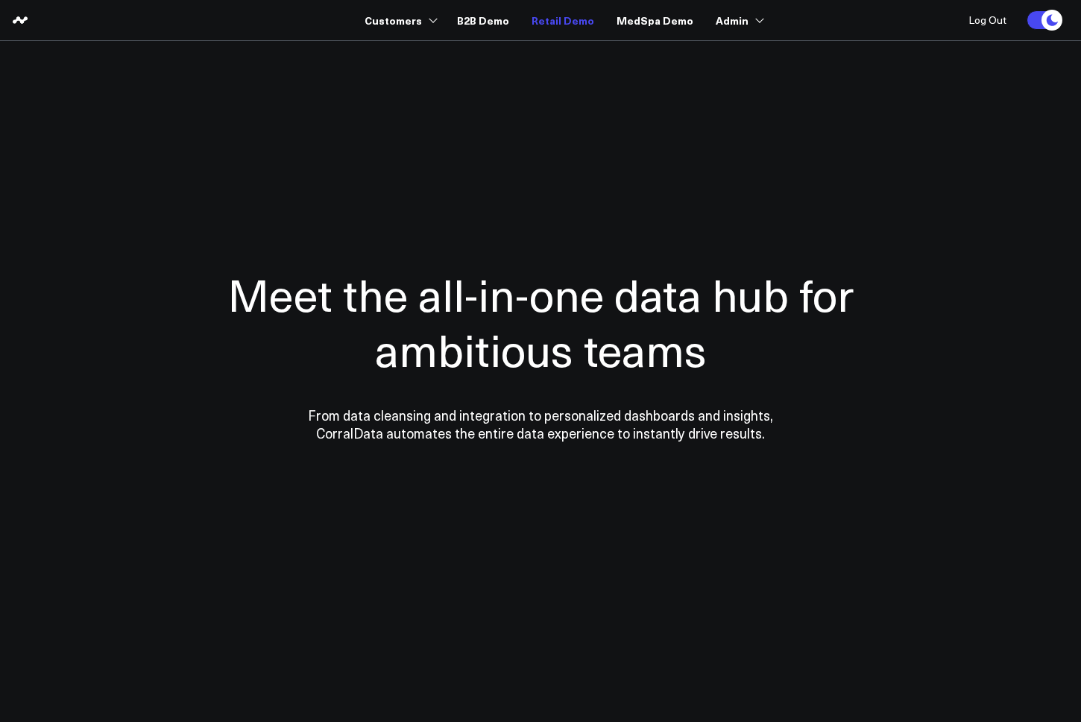
click at [579, 19] on link "Retail Demo" at bounding box center [563, 20] width 63 height 27
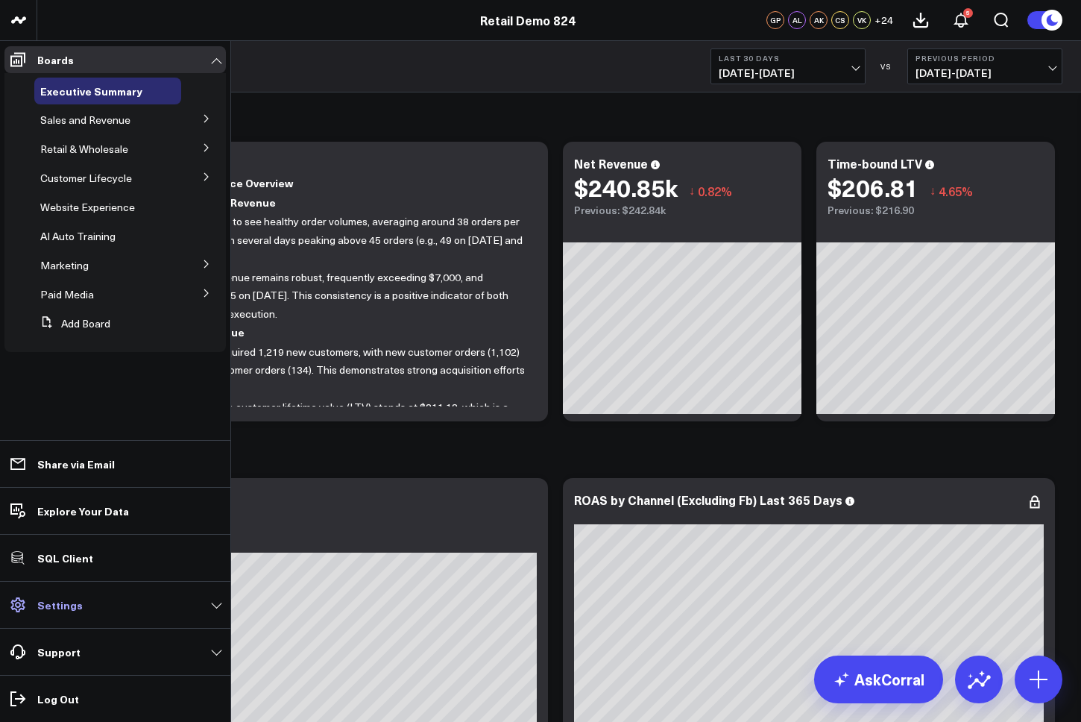
click at [59, 599] on p "Settings" at bounding box center [59, 605] width 45 height 12
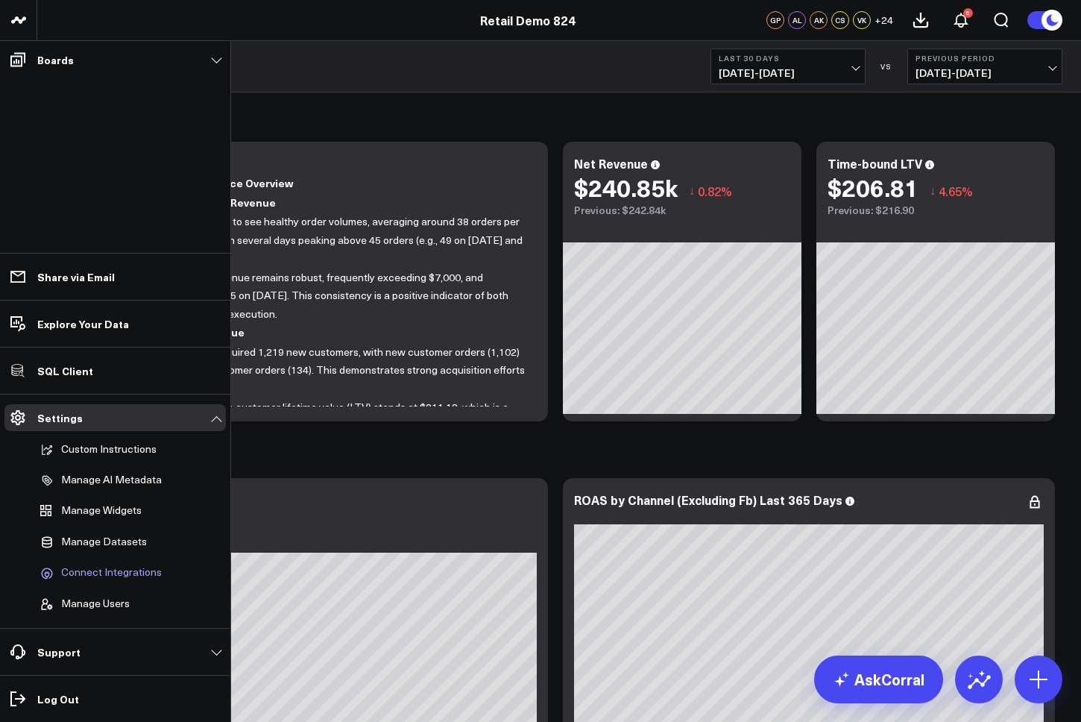
click at [84, 572] on span "Connect Integrations" at bounding box center [111, 572] width 101 height 13
